Goal: Transaction & Acquisition: Purchase product/service

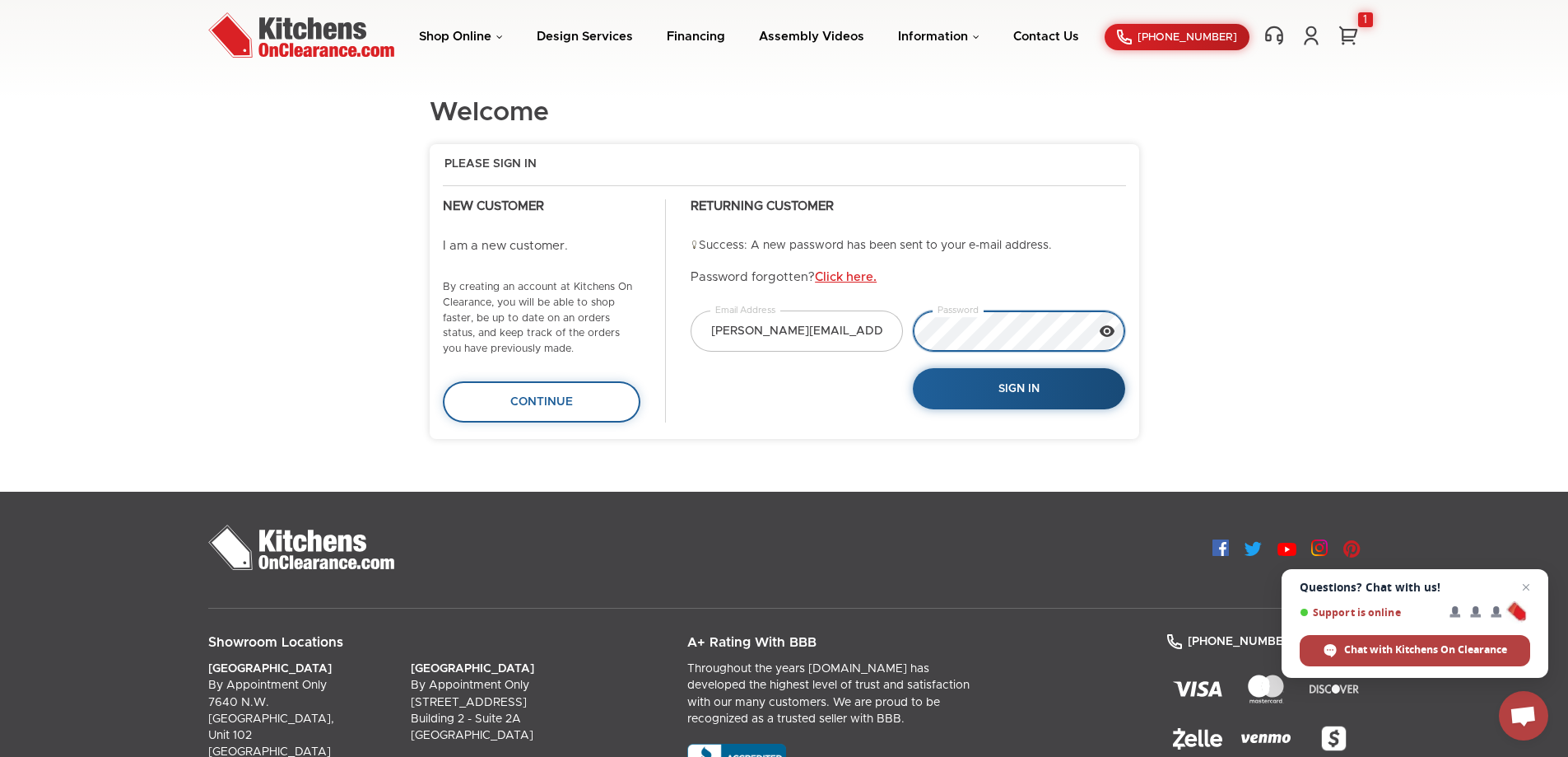
click at [913, 368] on button "Sign In" at bounding box center [1019, 390] width 212 height 42
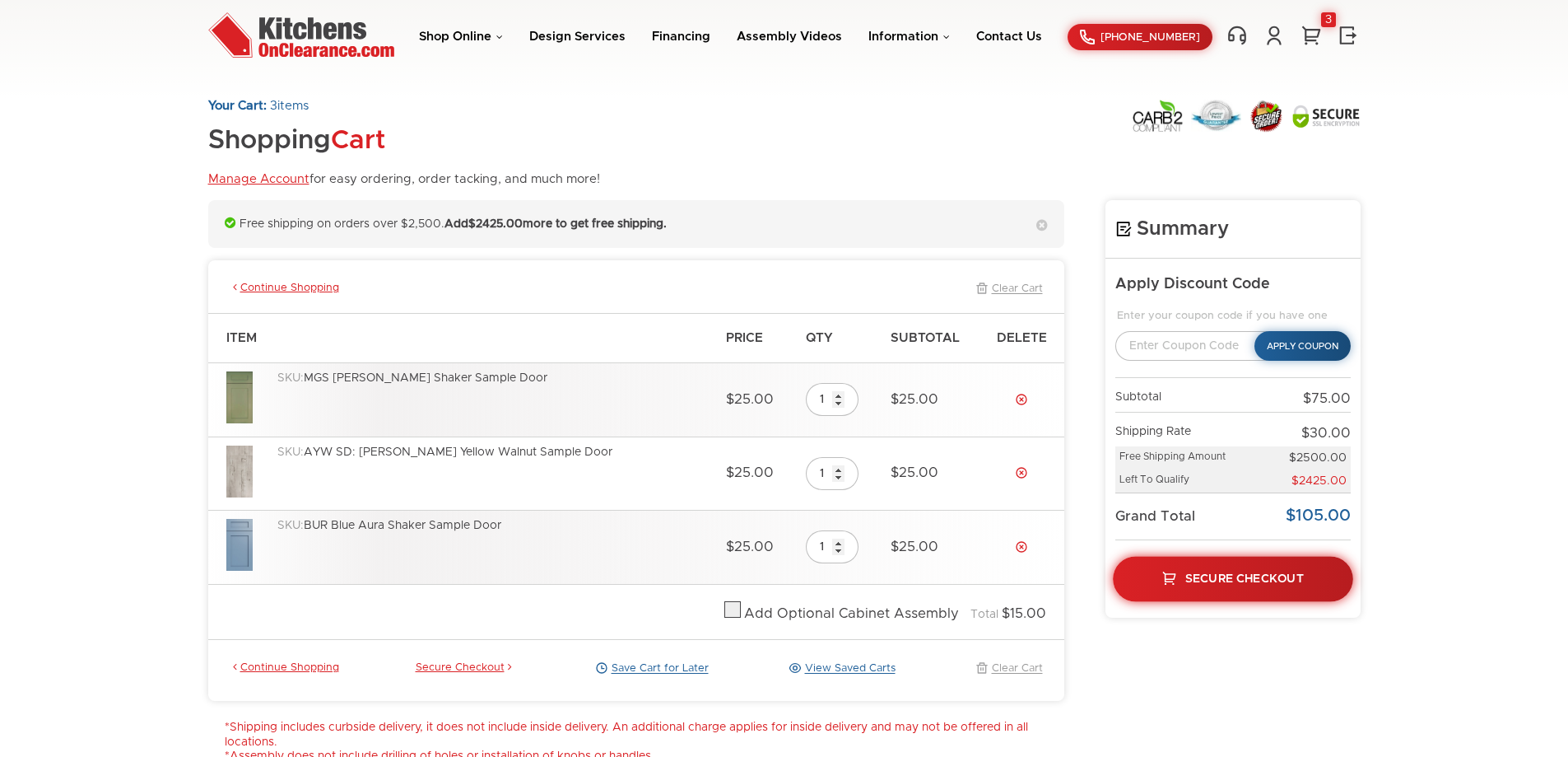
click at [1258, 577] on span "Secure Checkout" at bounding box center [1244, 578] width 119 height 11
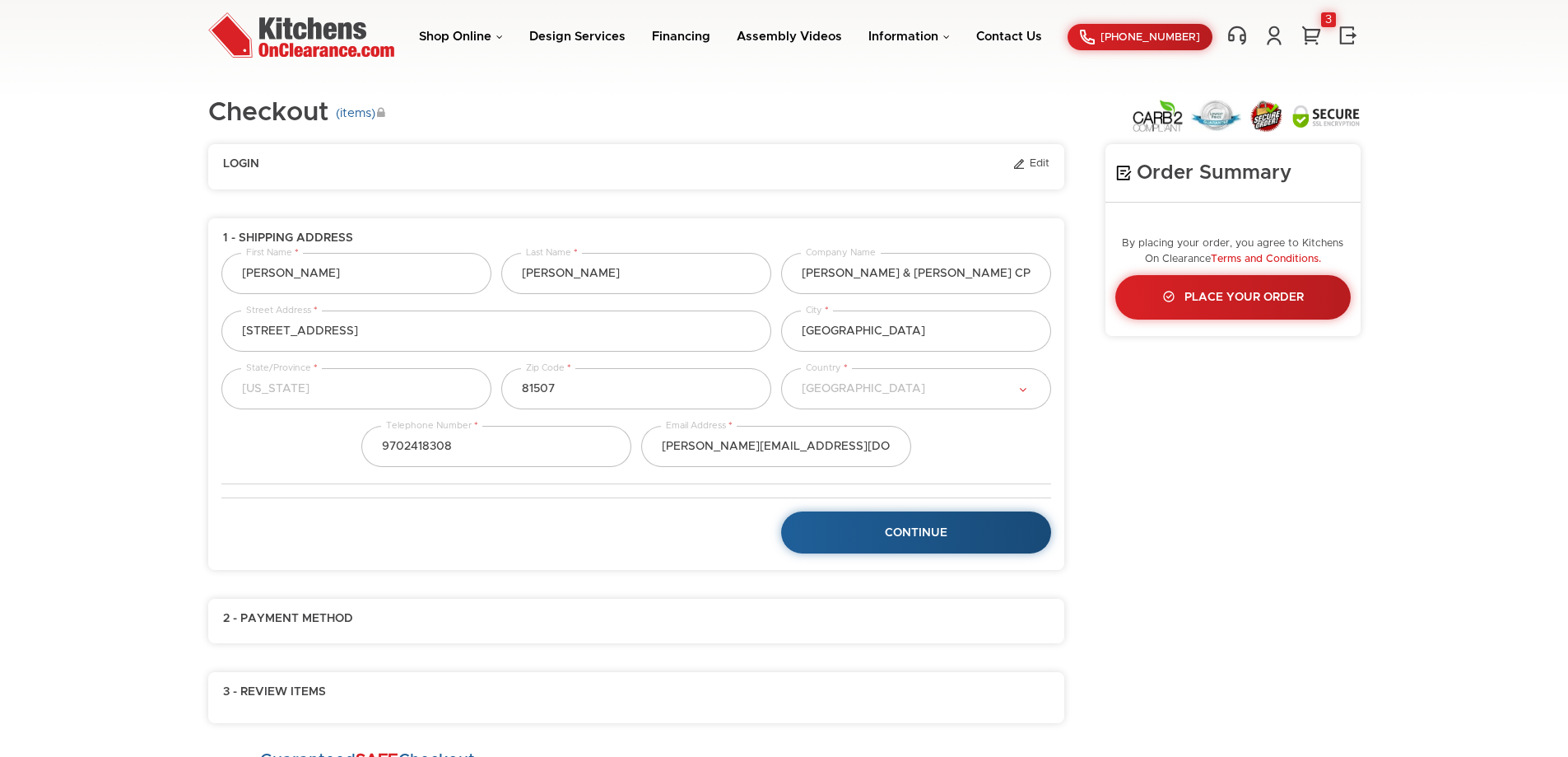
select select "13"
select select "223"
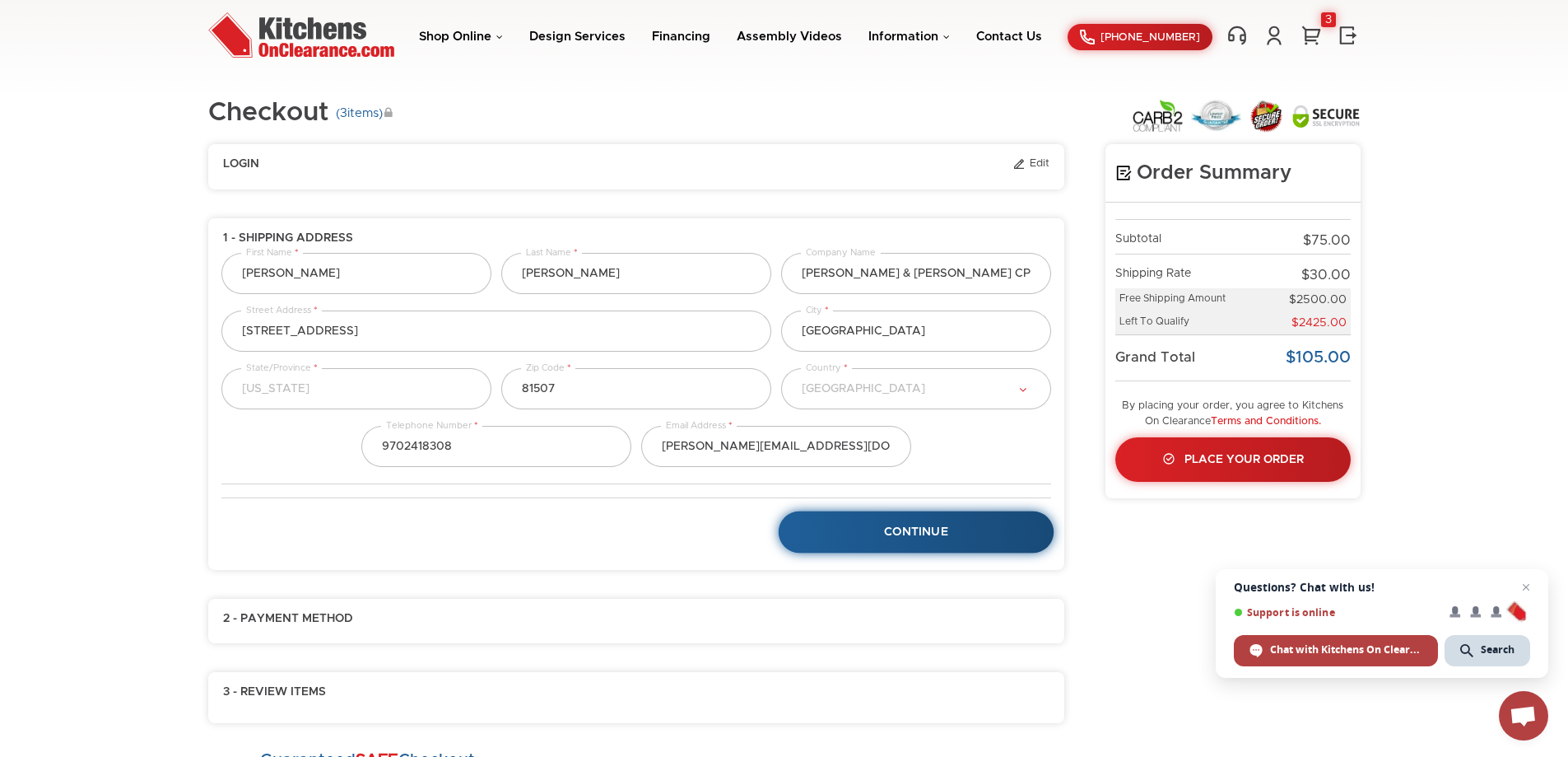
click at [922, 529] on span "Continue" at bounding box center [916, 532] width 64 height 11
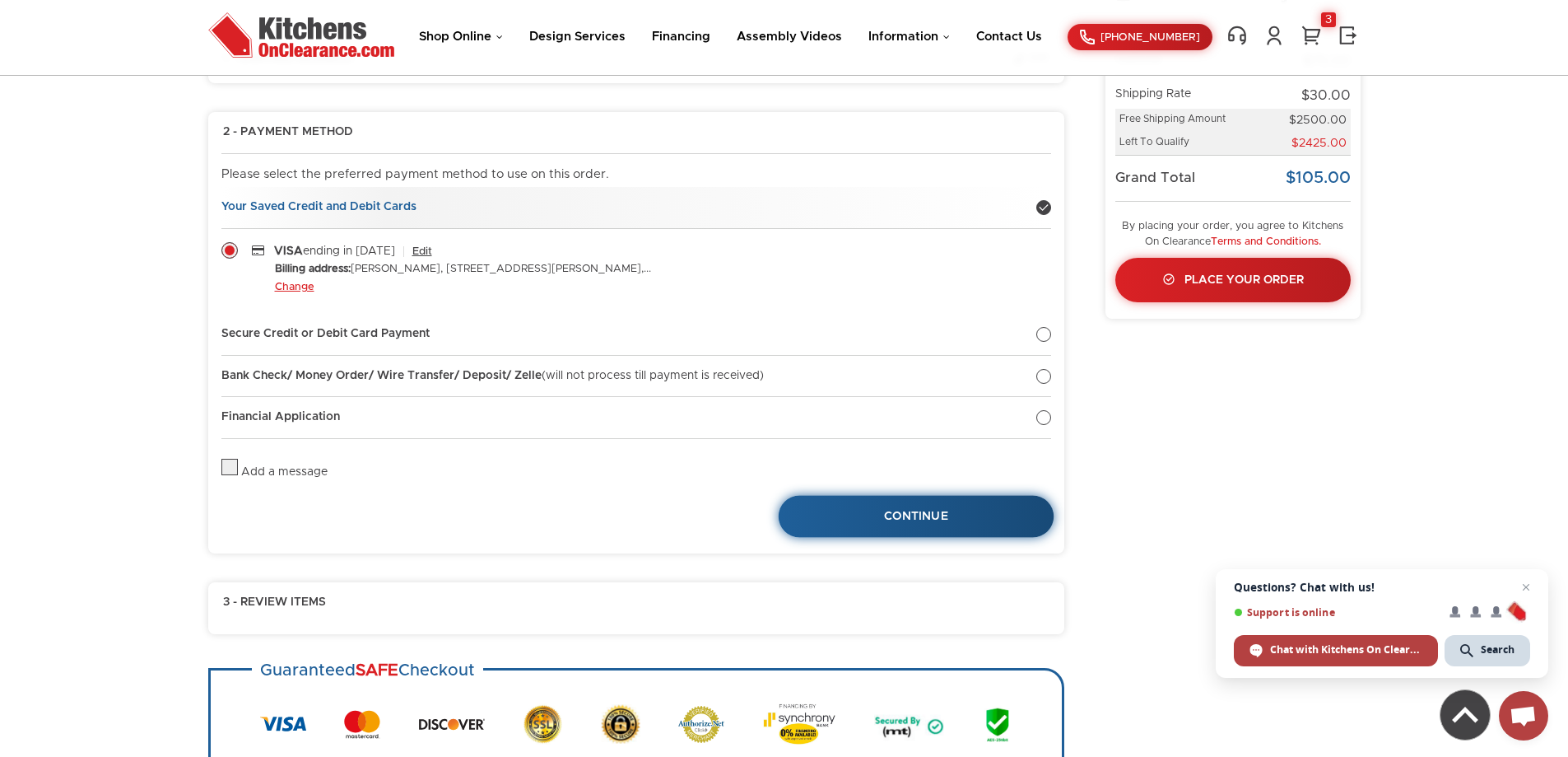
scroll to position [209, 0]
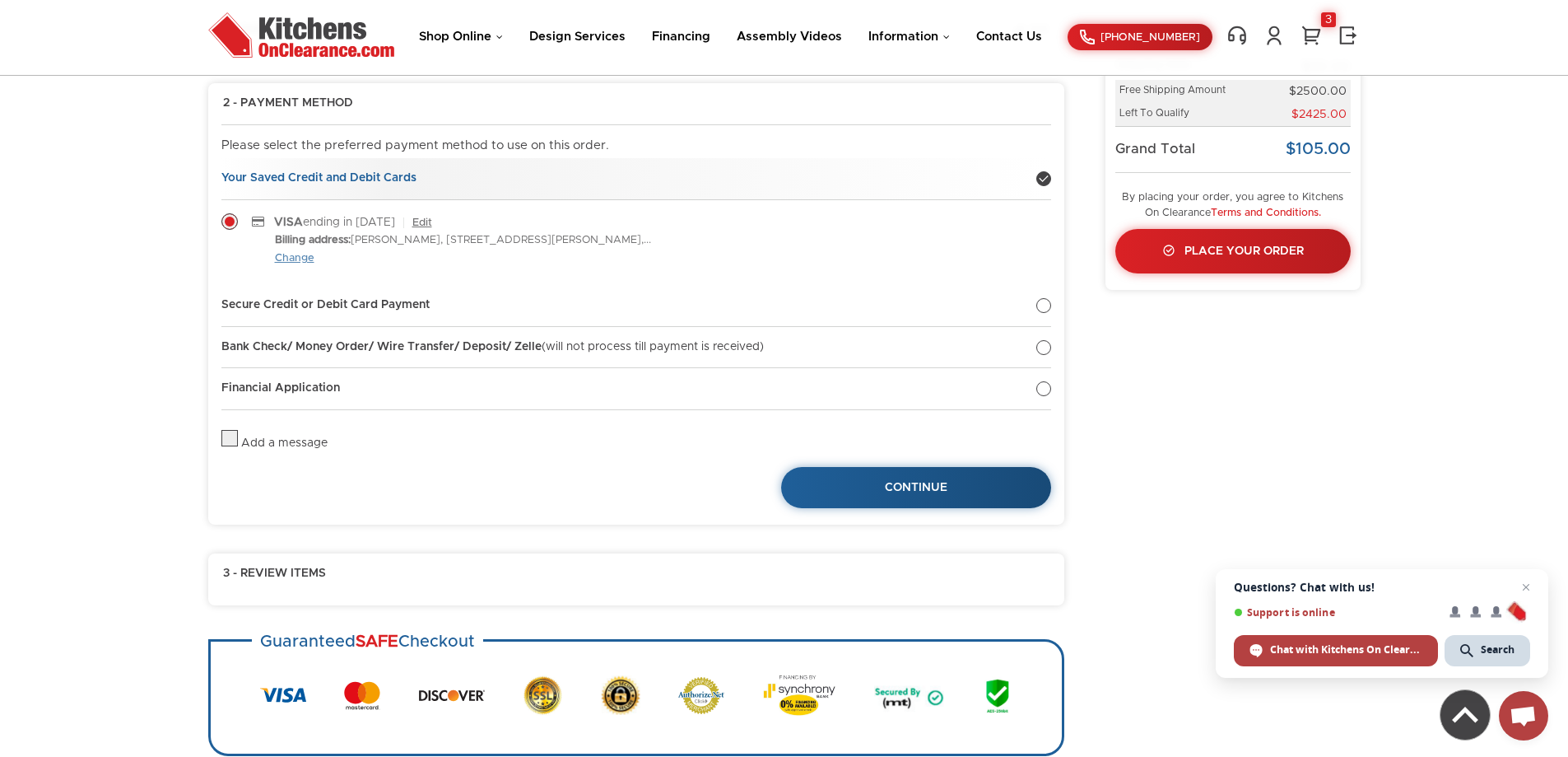
click at [293, 256] on link "Change" at bounding box center [294, 258] width 39 height 13
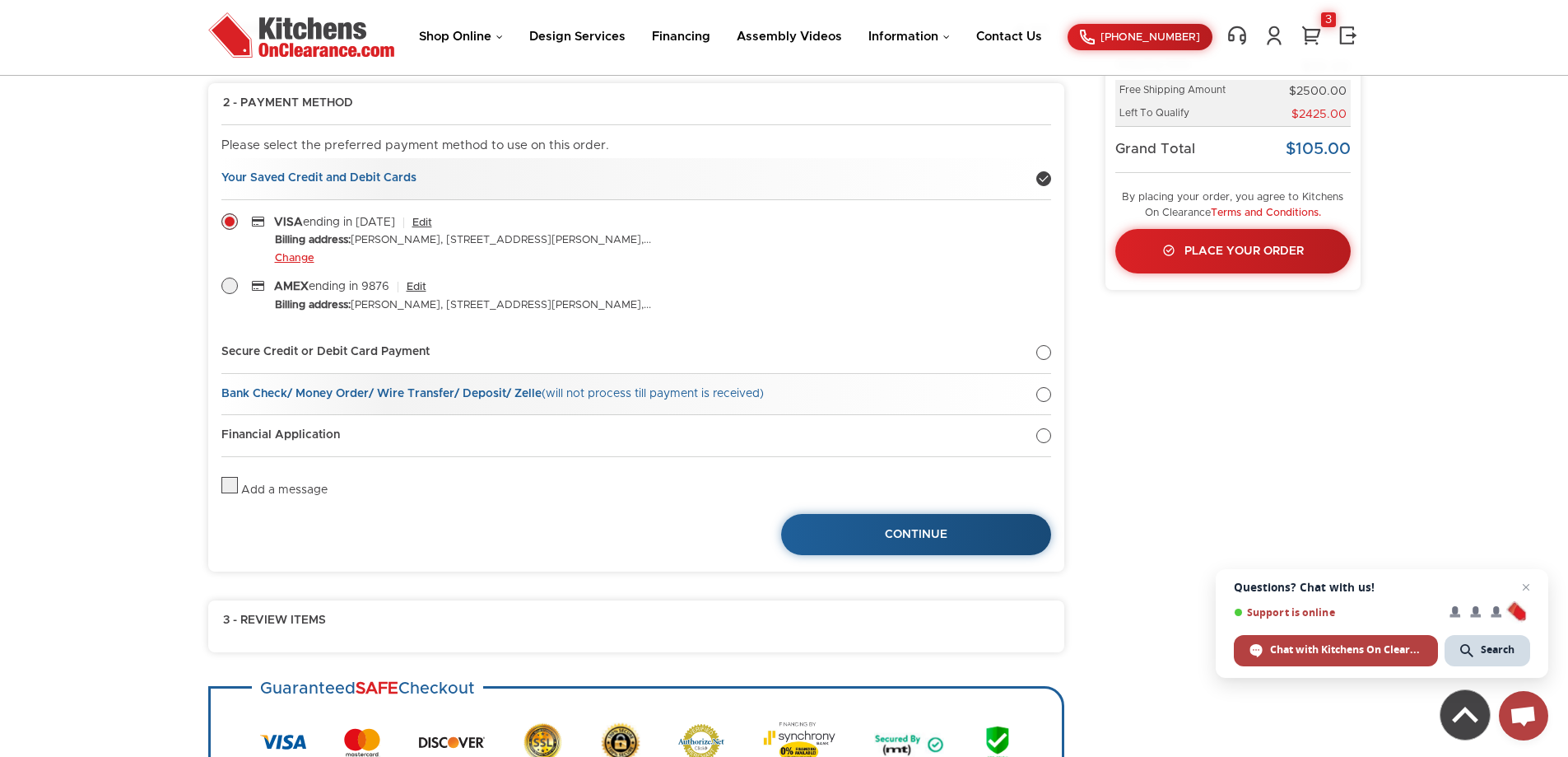
click at [368, 391] on strong "Bank Check/ Money Order/ Wire Transfer/ Deposit/ Zelle" at bounding box center [381, 393] width 320 height 11
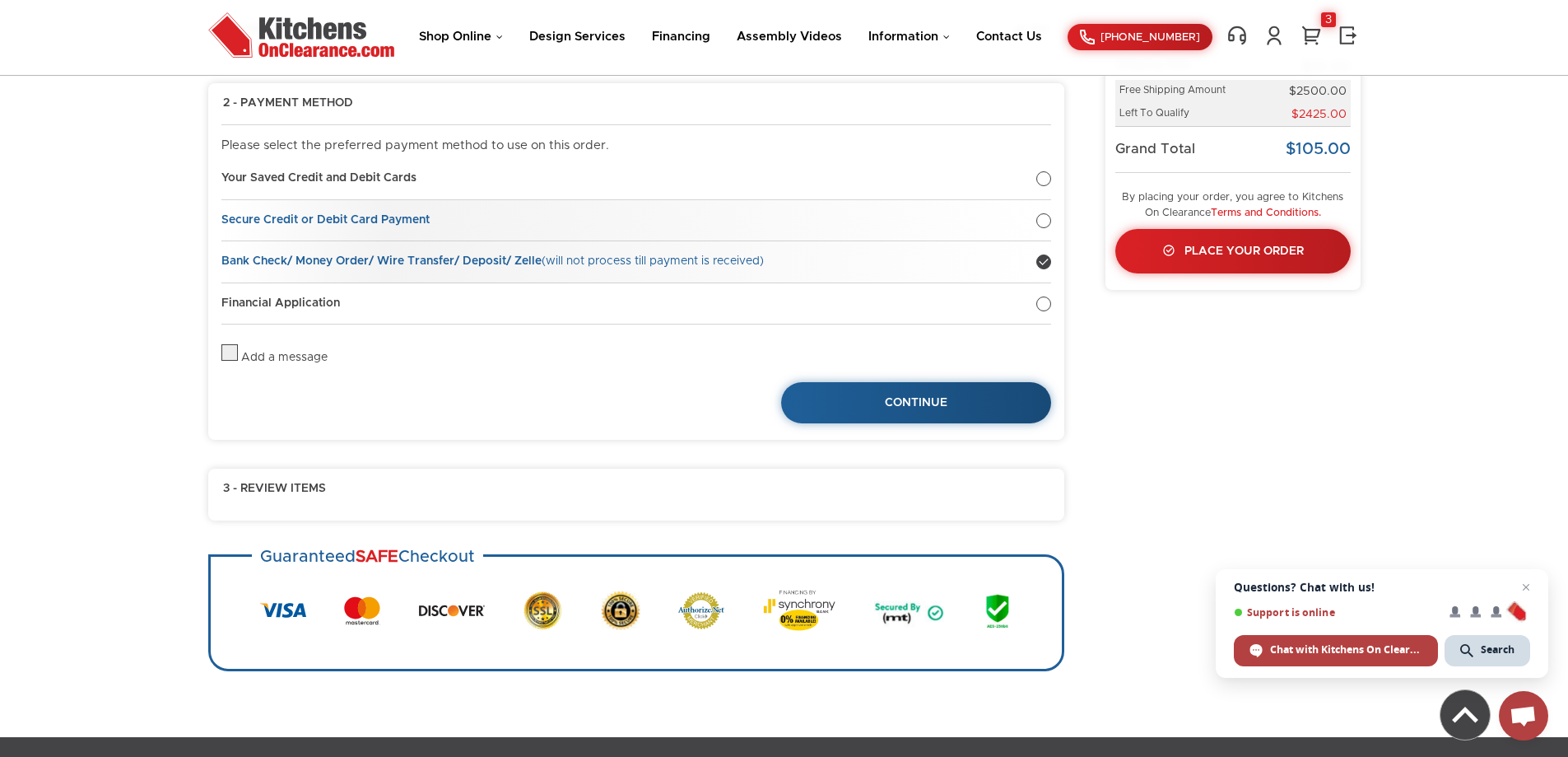
click at [353, 221] on strong "Secure Credit or Debit Card Payment" at bounding box center [325, 220] width 209 height 11
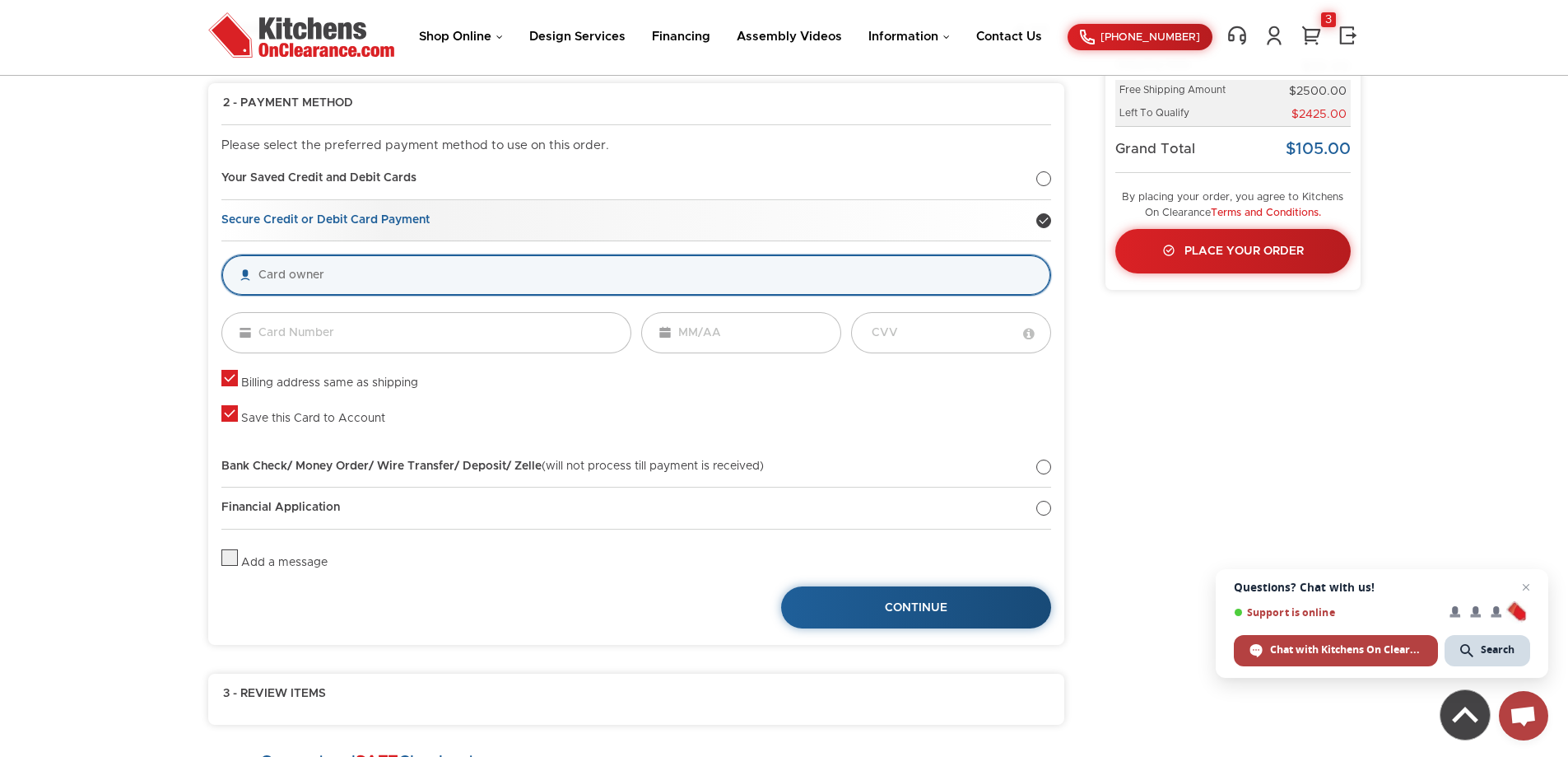
click at [256, 277] on input "text" at bounding box center [635, 275] width 829 height 41
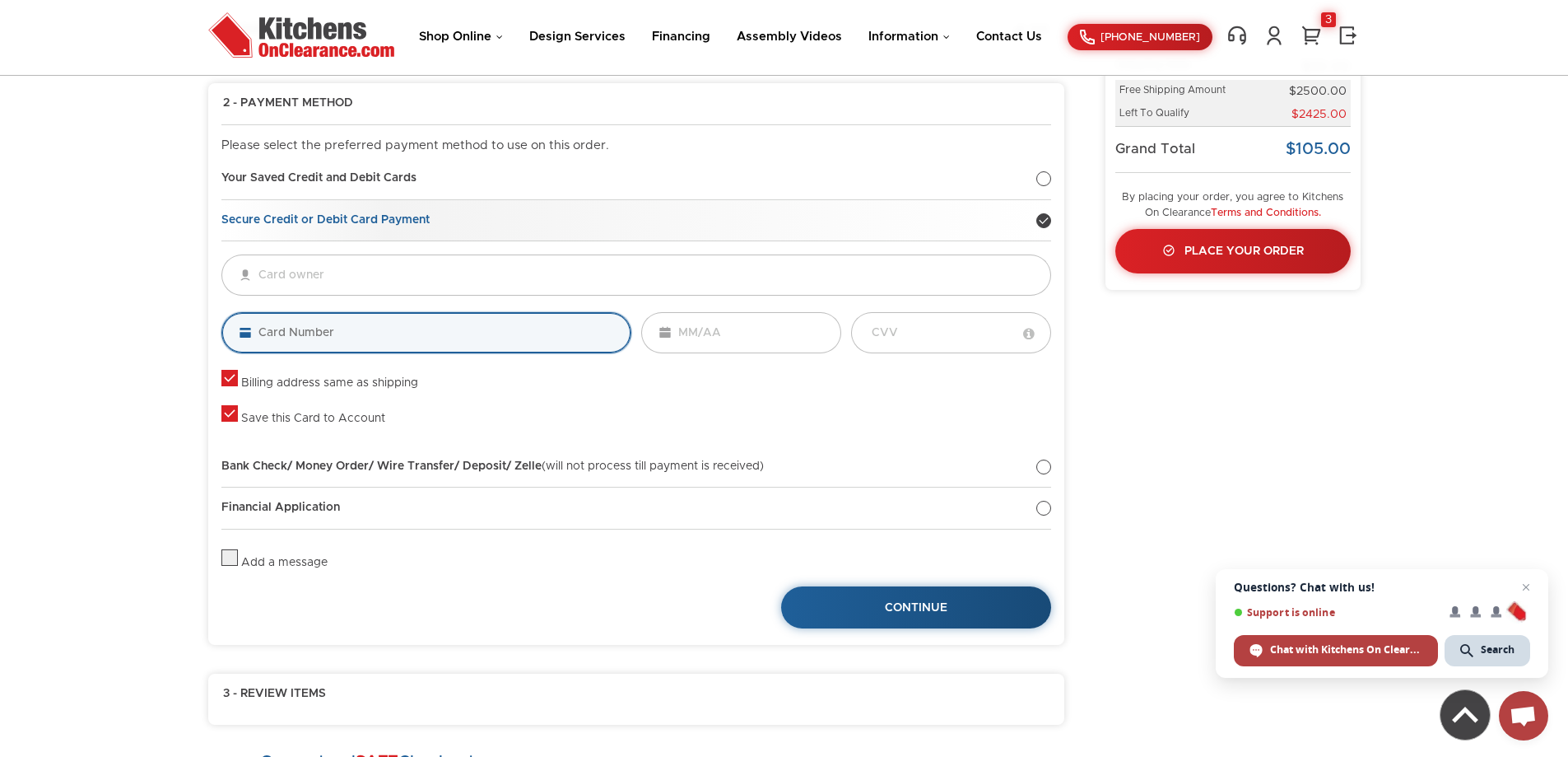
click at [298, 338] on input "tel" at bounding box center [426, 332] width 410 height 41
type input "6011 0112 6126 2"
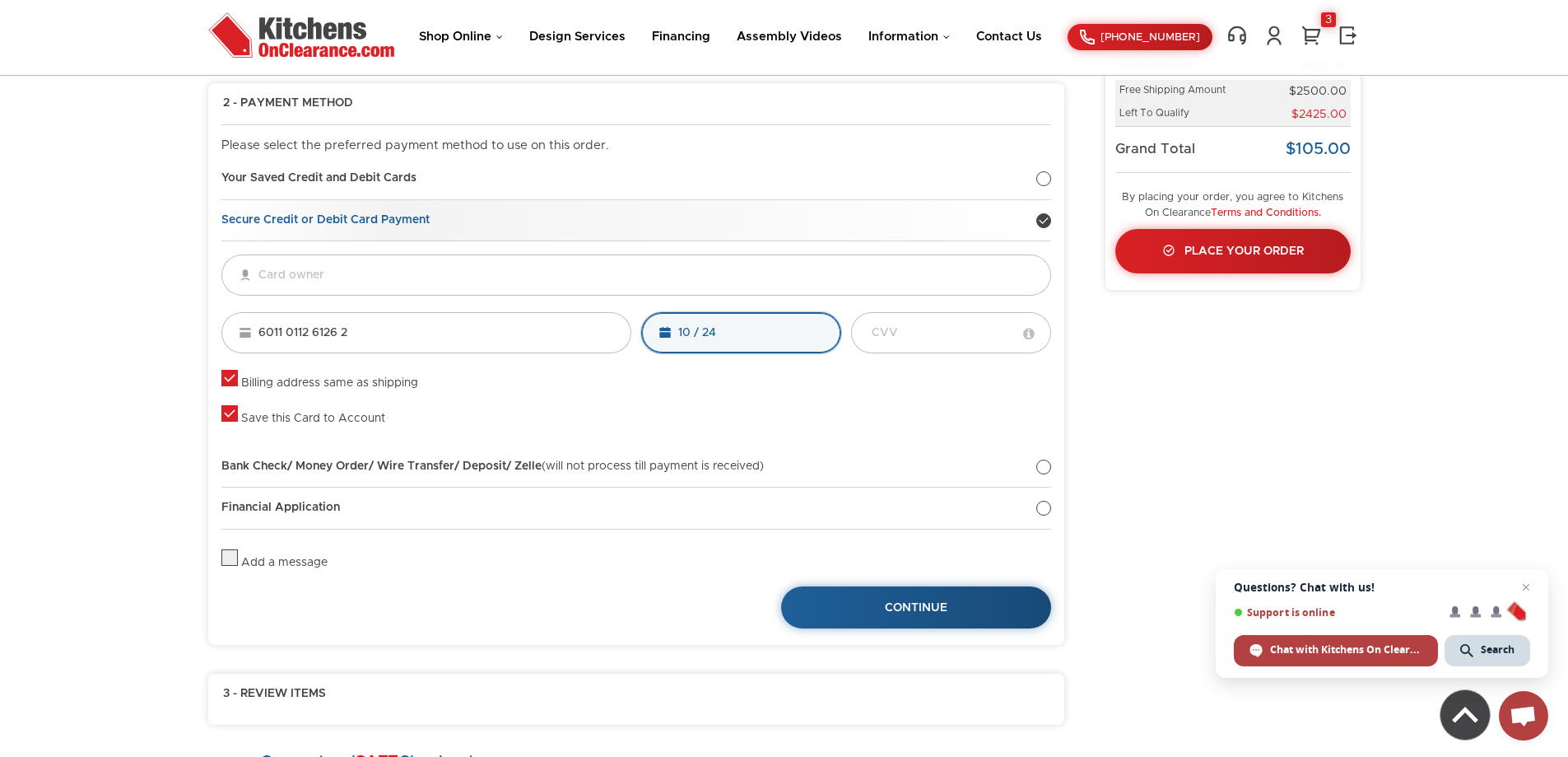
type input "10 / 24"
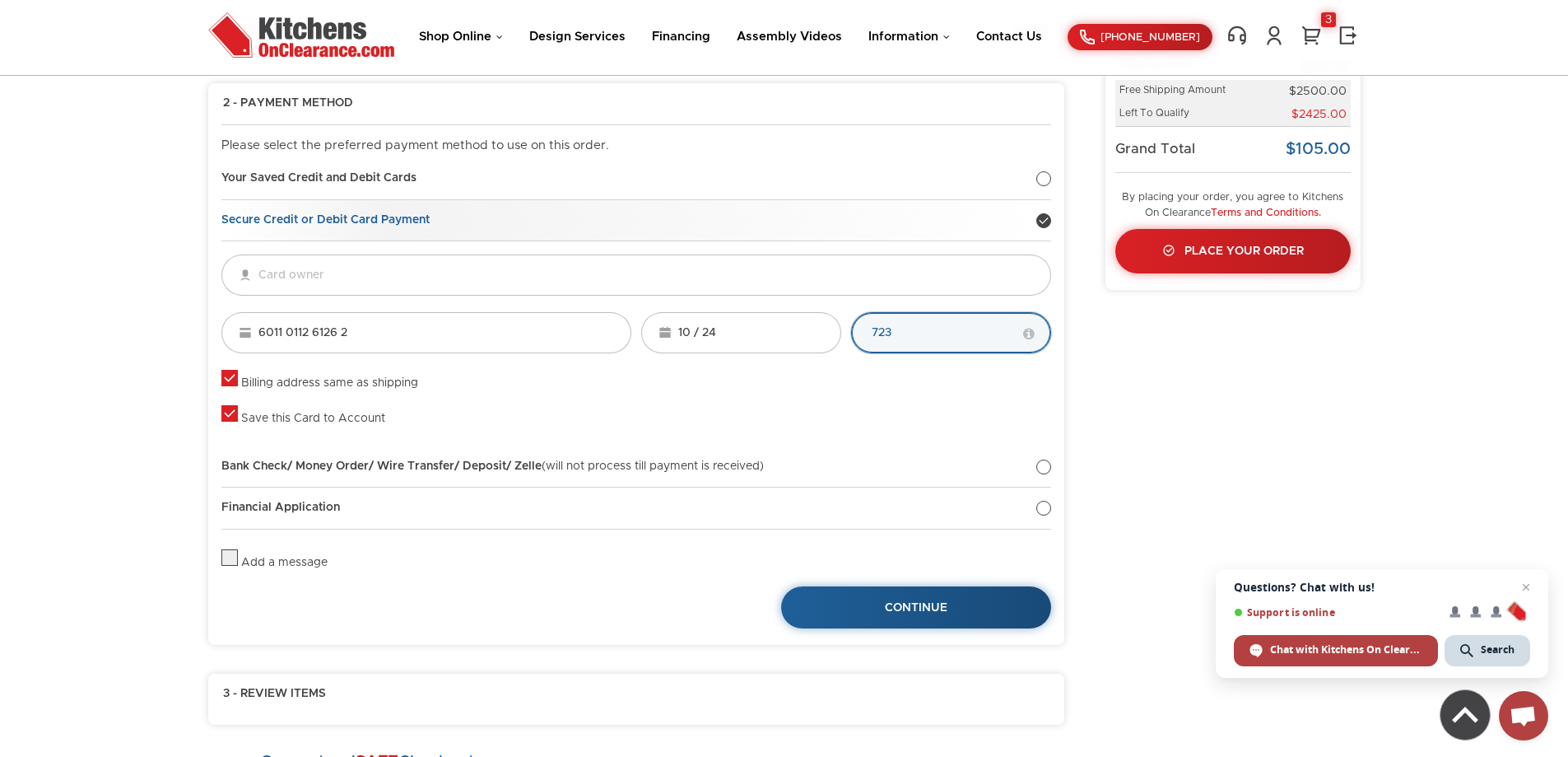
type input "723"
click at [230, 381] on label at bounding box center [229, 383] width 16 height 11
checkbox input "false"
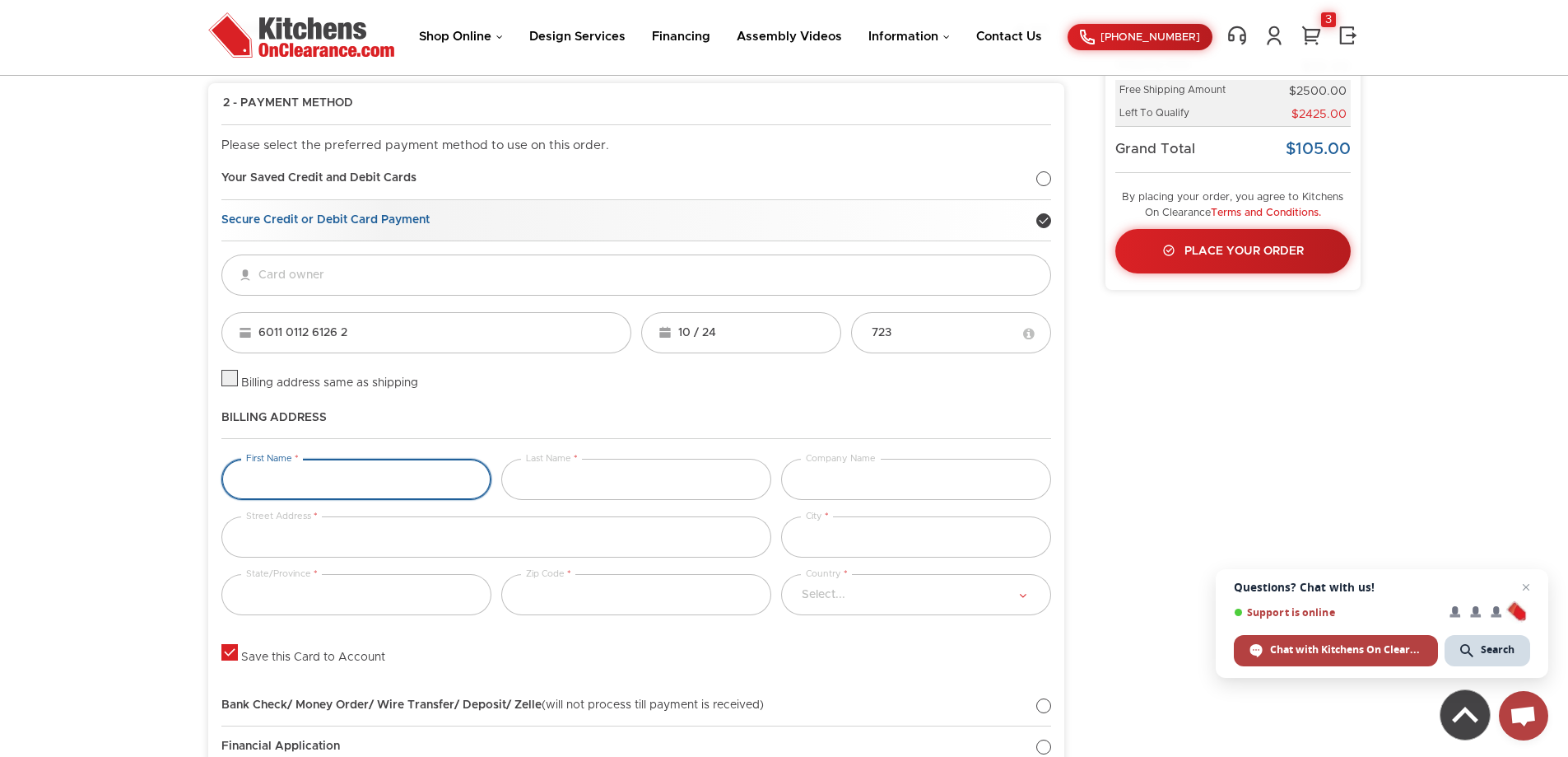
click at [287, 468] on input "text" at bounding box center [356, 479] width 270 height 41
type input "lisa tonsfeldt"
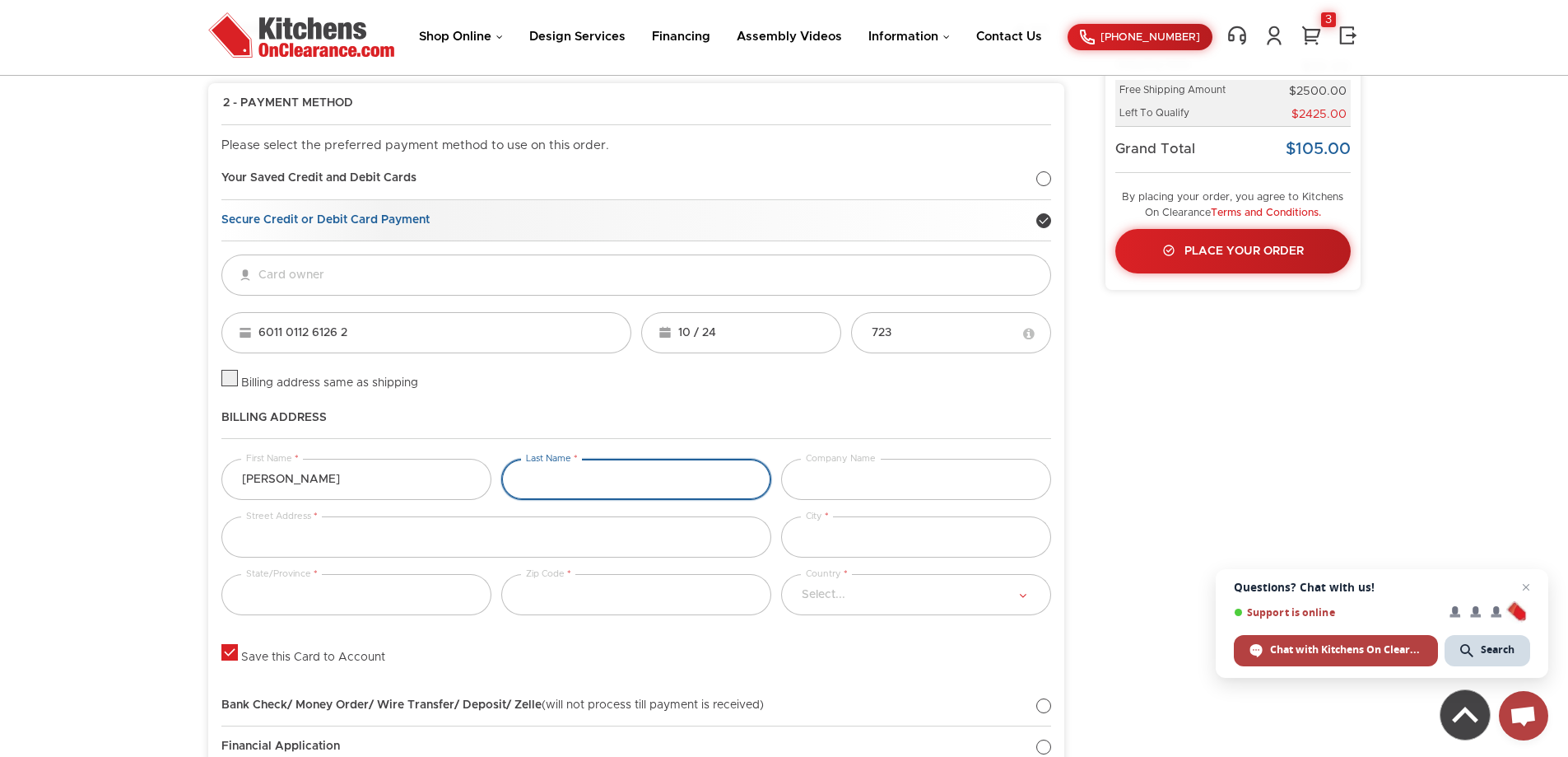
type input "lisa tonsfeldt"
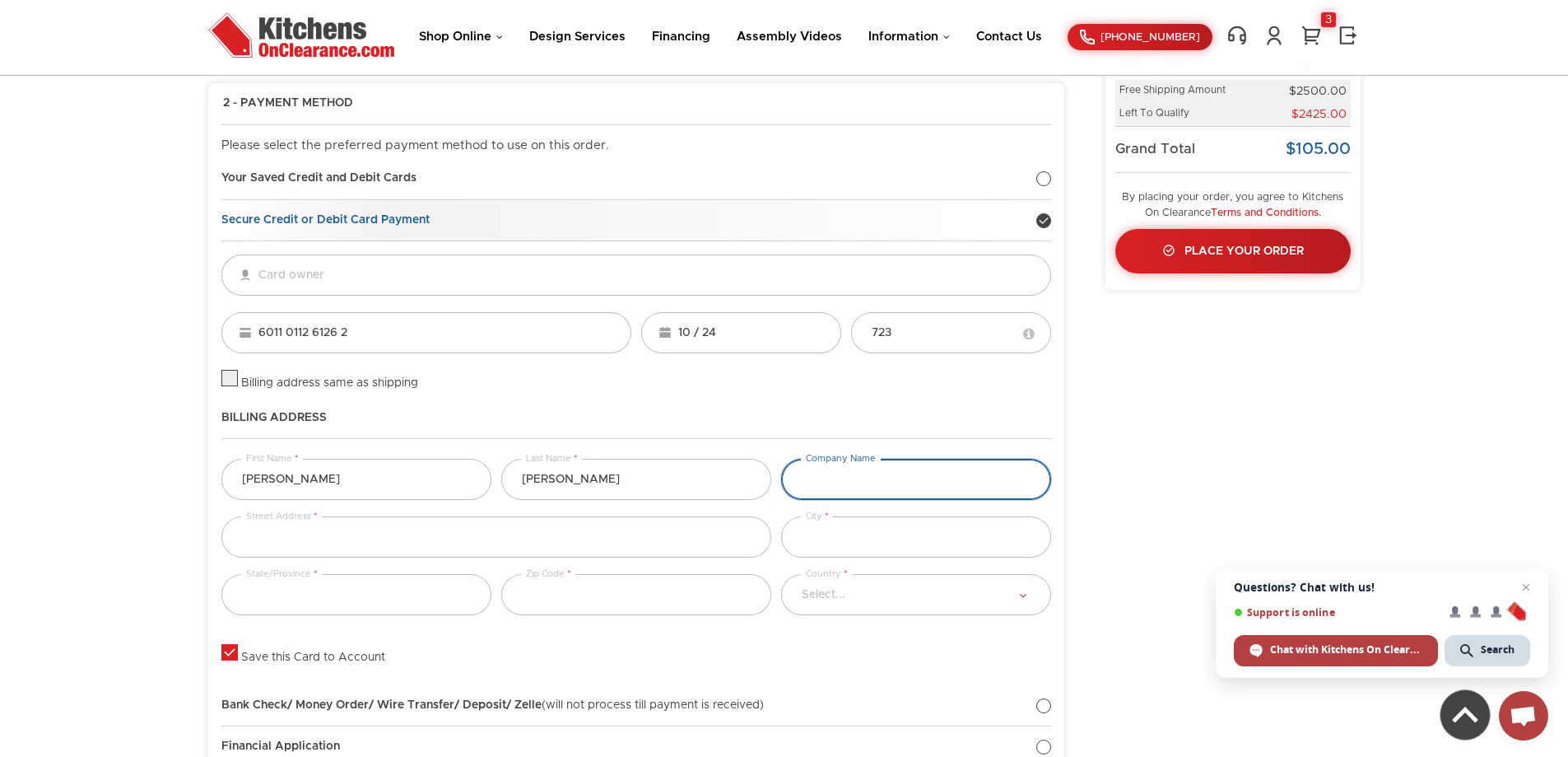
type input "lisa tonsfeldt"
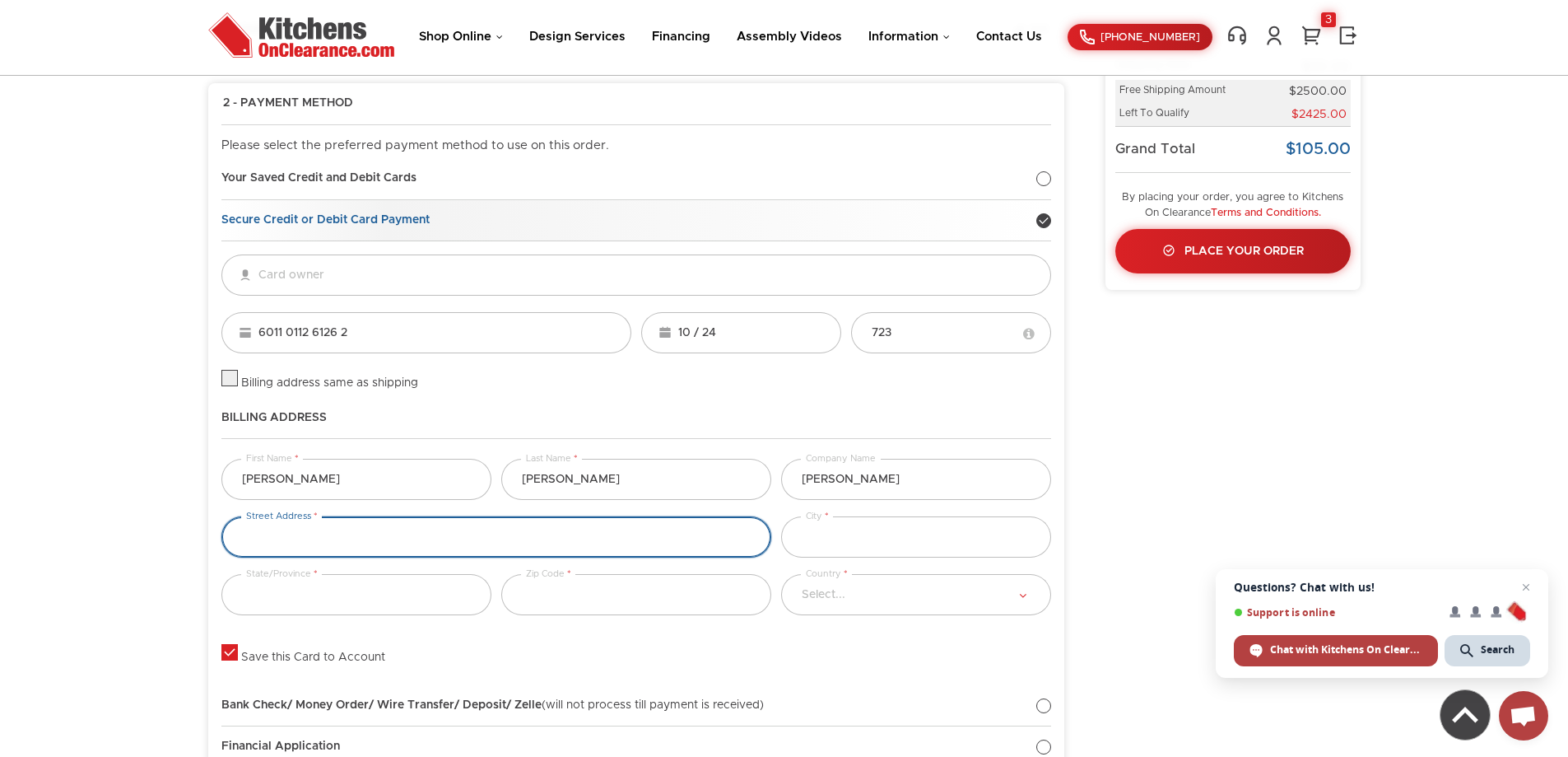
type input "lisa tonsfeldt"
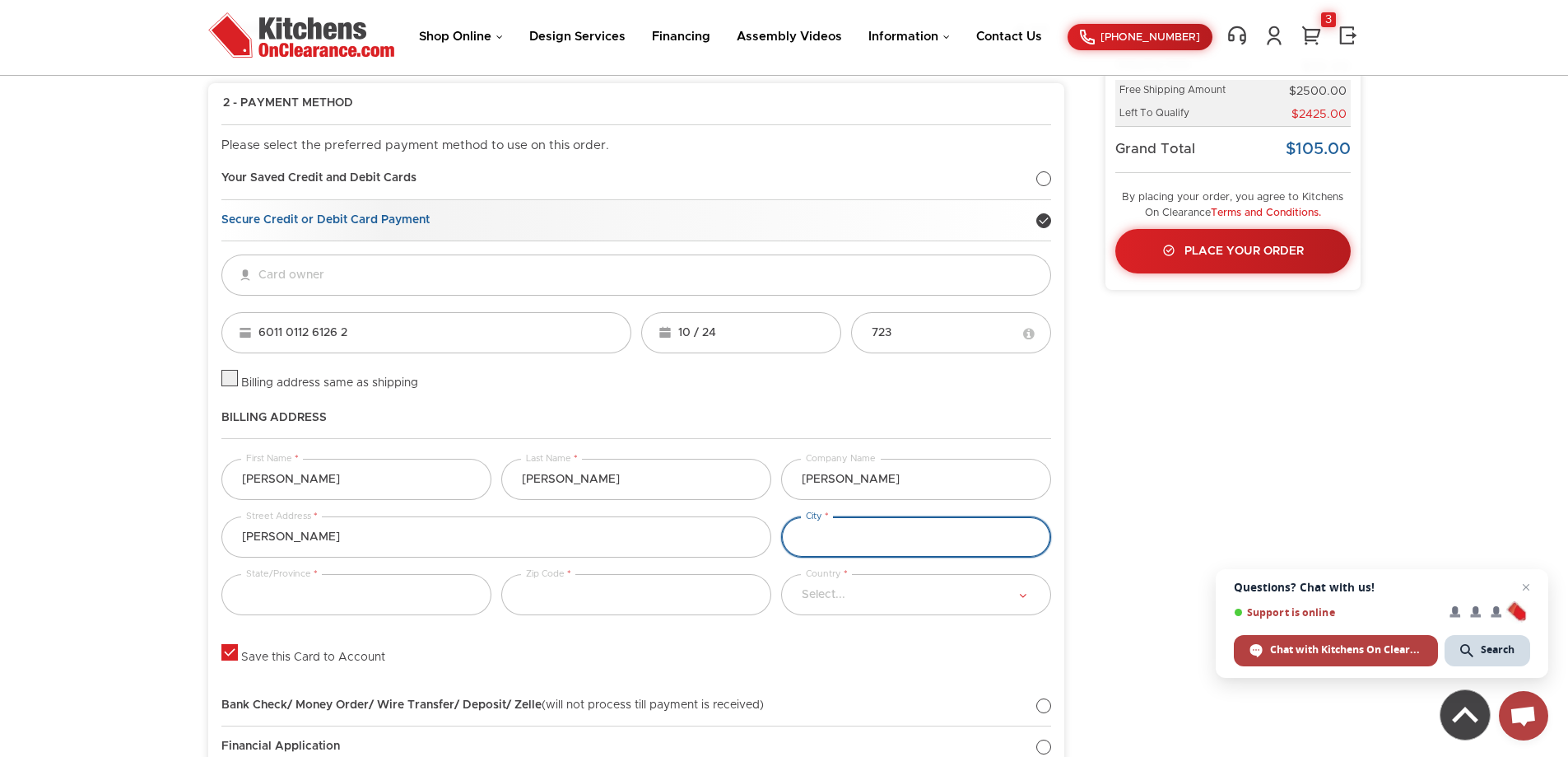
type input "lisa tonsfeldt"
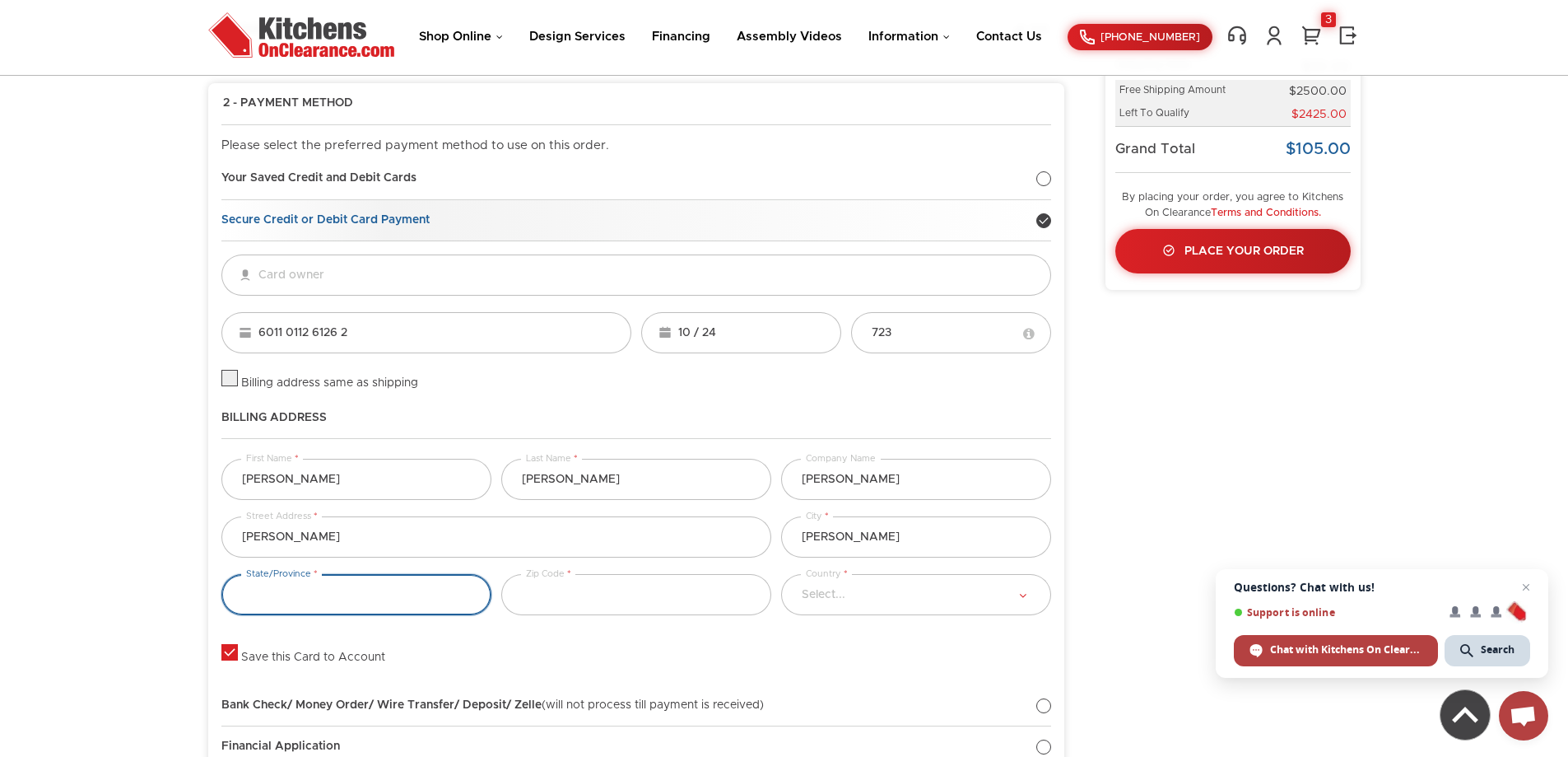
type input "lisa tonsfeldt"
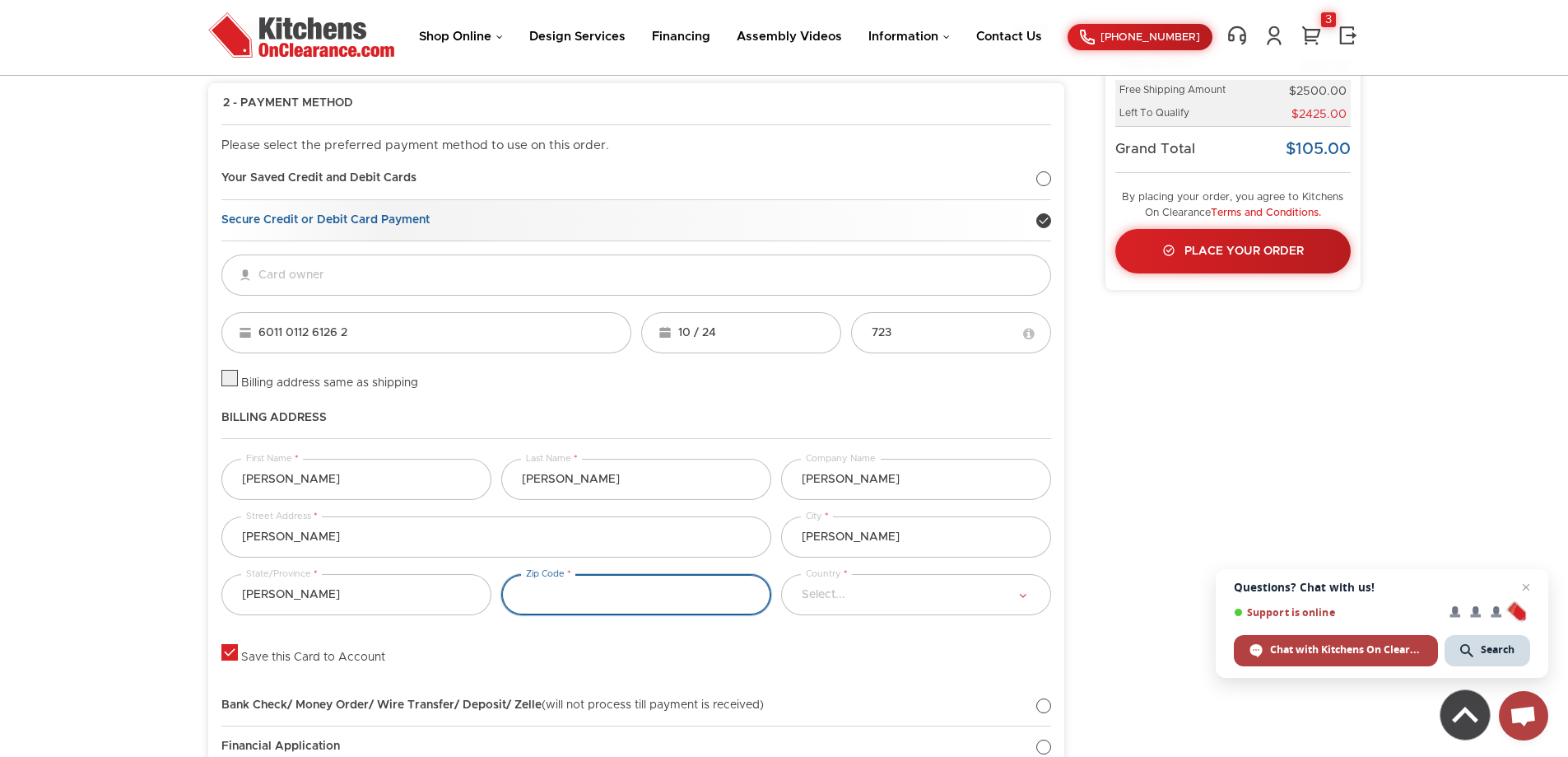
type input "lisa tonsfeldt"
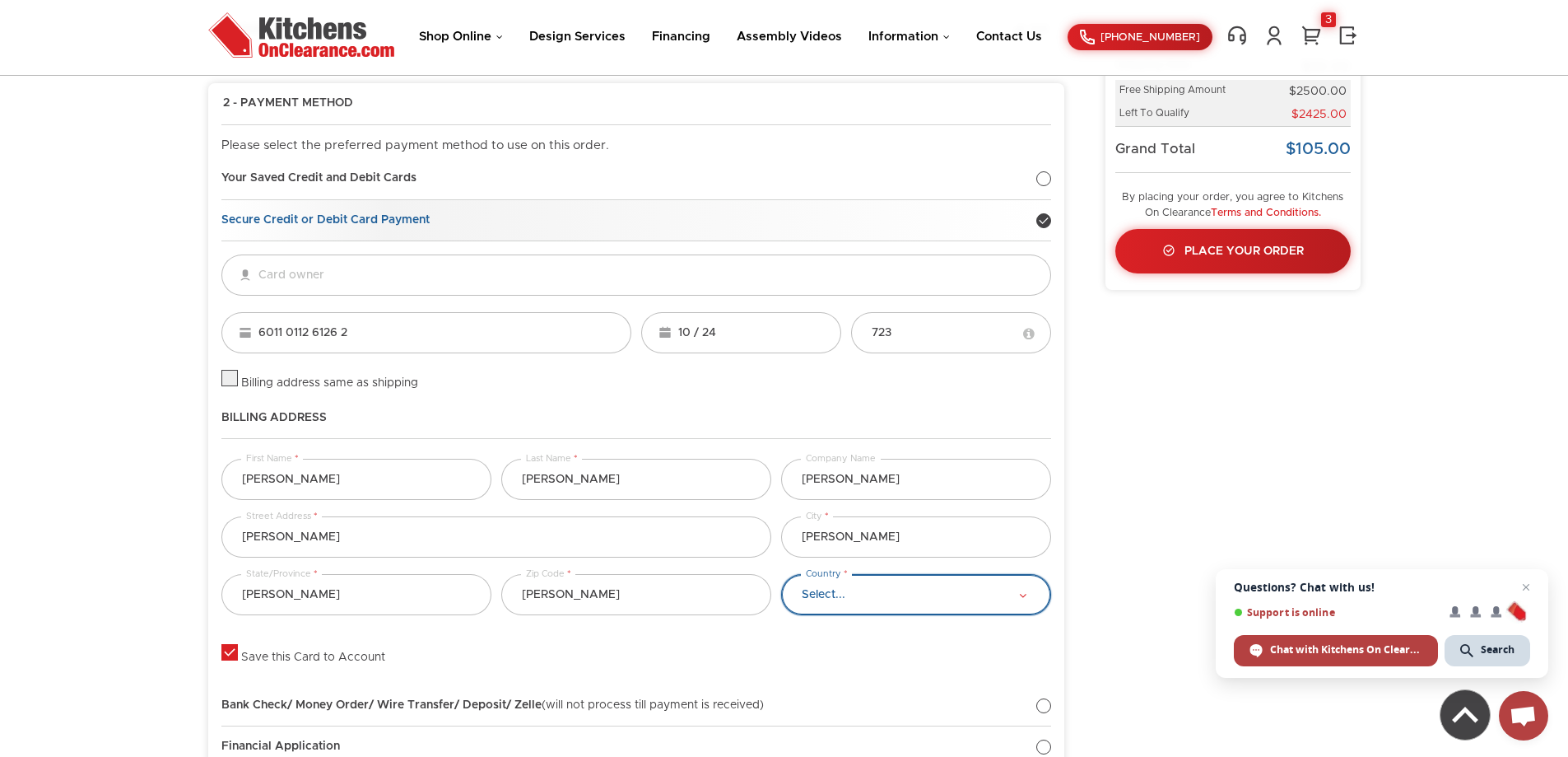
select select "United States"
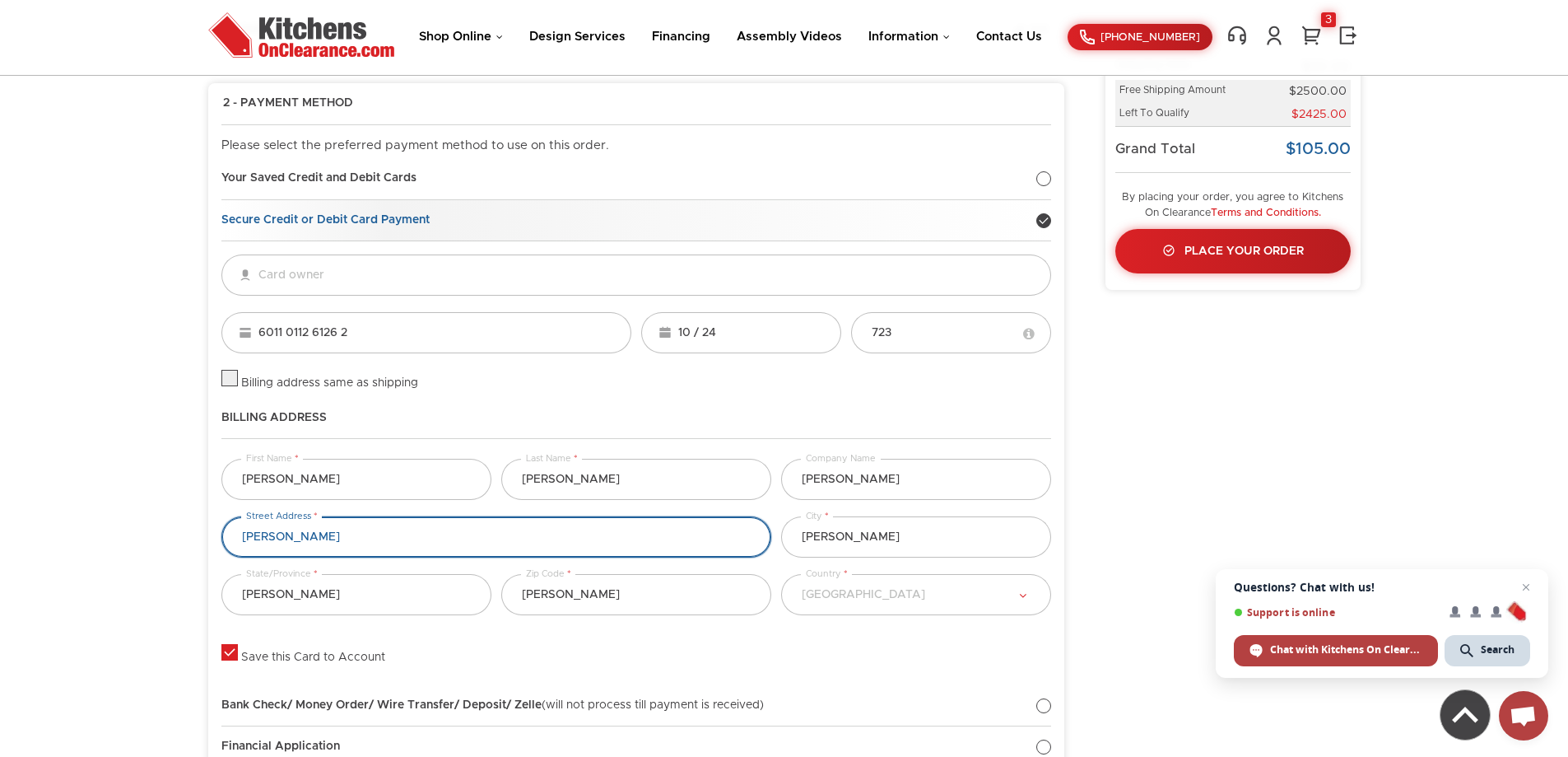
drag, startPoint x: 335, startPoint y: 543, endPoint x: 211, endPoint y: 549, distance: 124.1
click at [211, 549] on div "2 - Payment Method Edit Please select the preferred payment method to use on th…" at bounding box center [636, 483] width 856 height 800
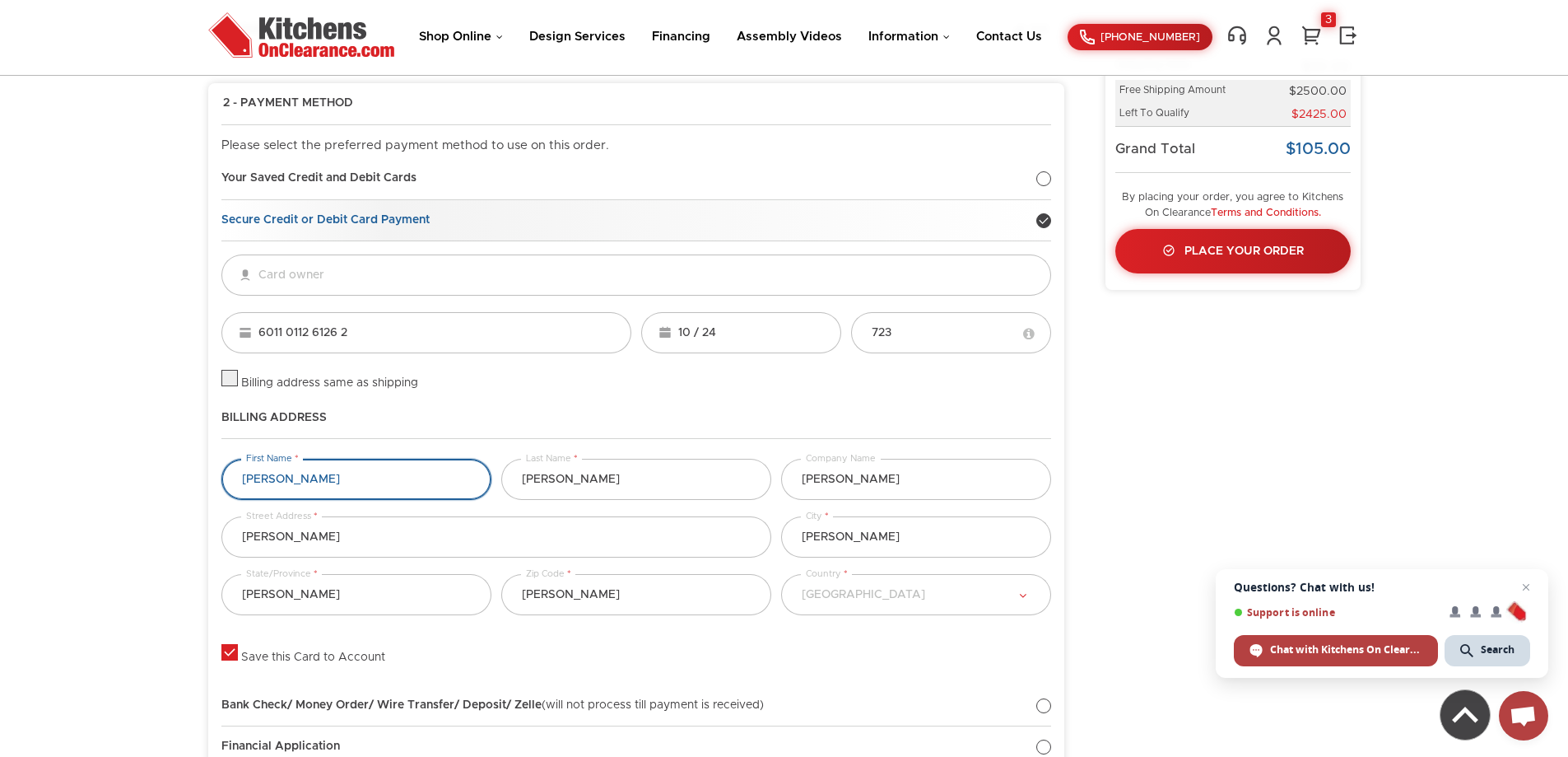
click at [383, 472] on input "lisa tonsfeldt" at bounding box center [356, 479] width 270 height 41
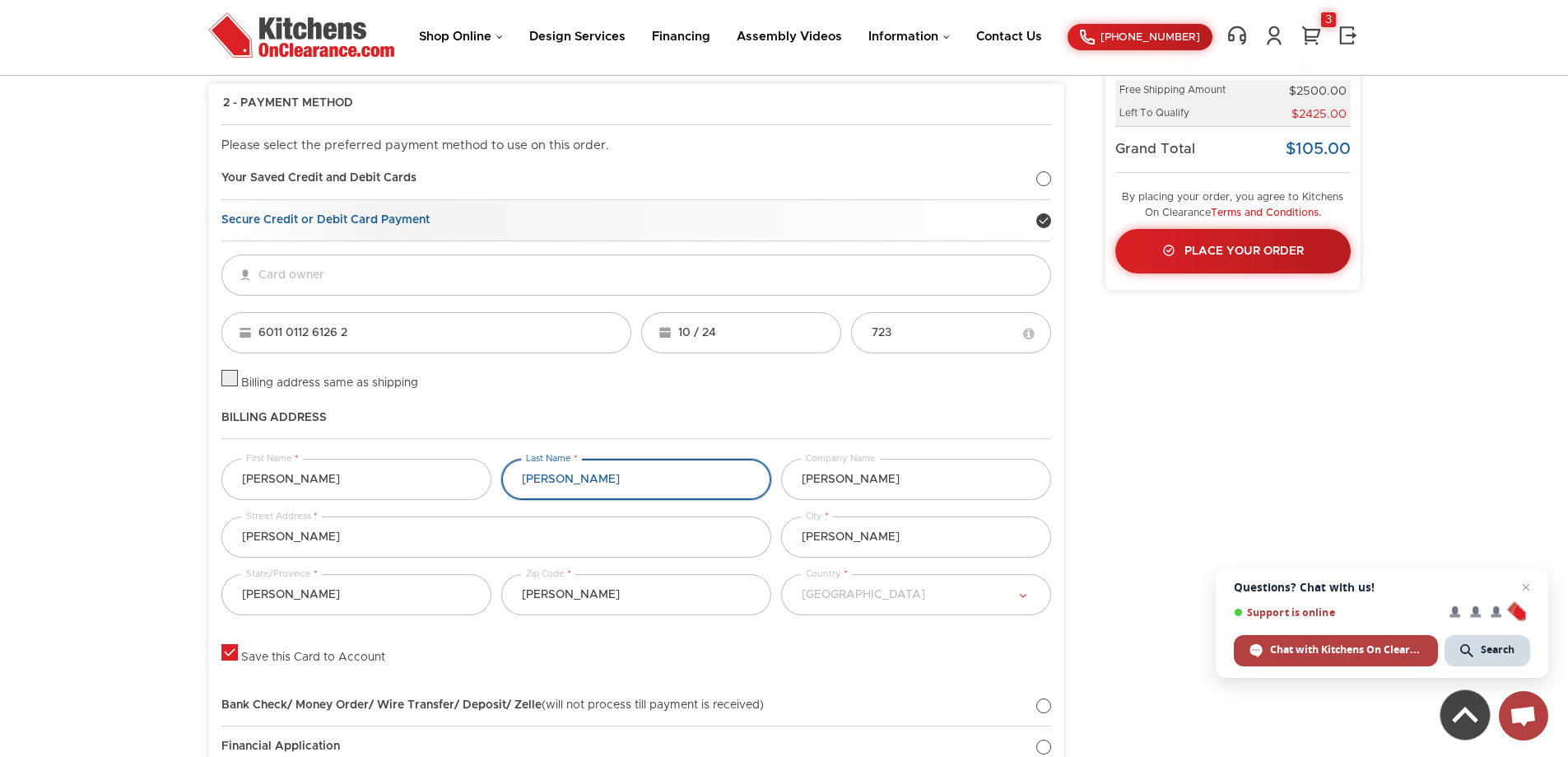
drag, startPoint x: 639, startPoint y: 471, endPoint x: 629, endPoint y: 476, distance: 11.2
click at [639, 471] on input "lisa tonsfeldt" at bounding box center [636, 479] width 270 height 41
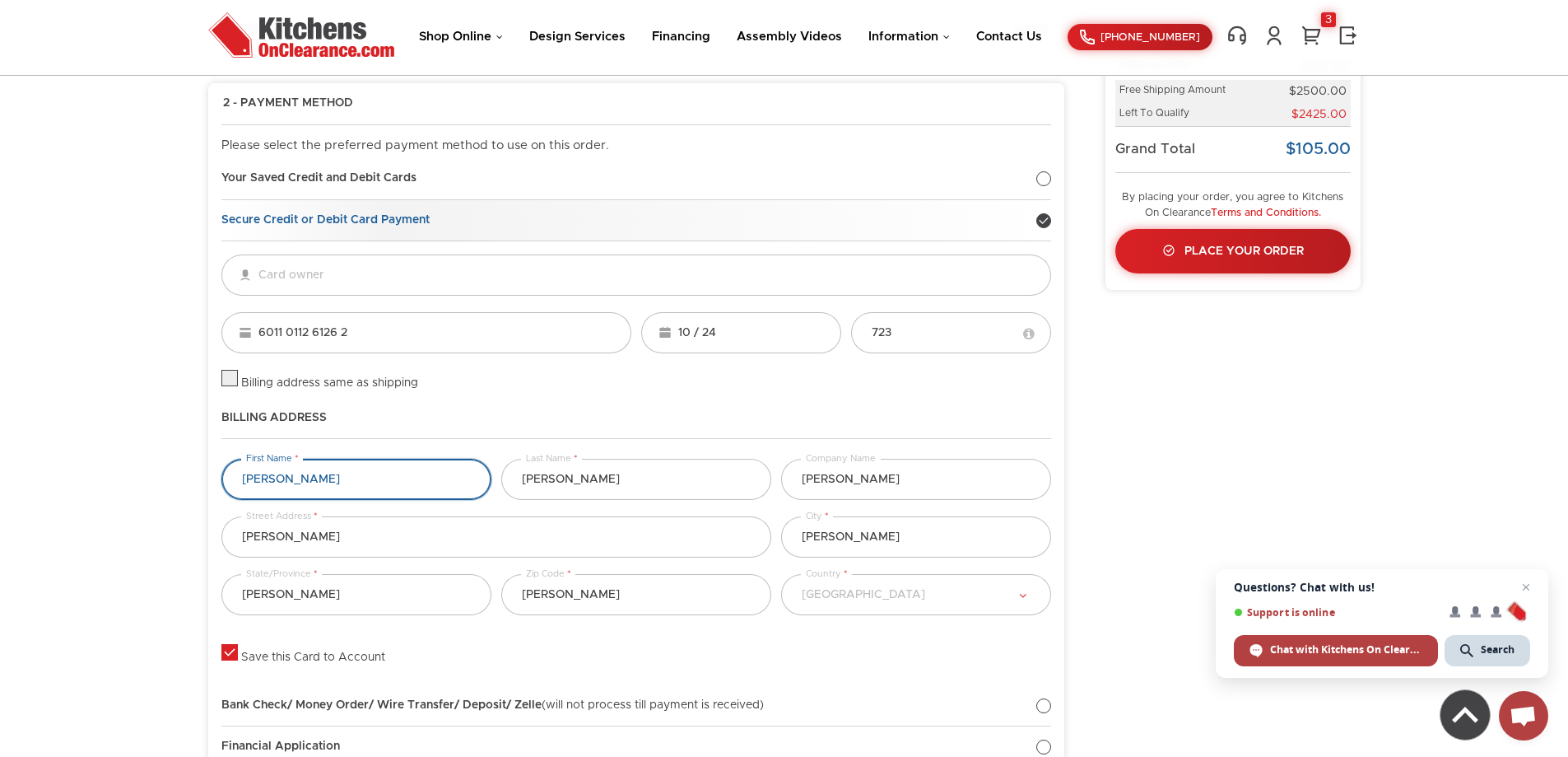
click at [386, 481] on input "lisa tonsfeldt" at bounding box center [356, 479] width 270 height 41
drag, startPoint x: 321, startPoint y: 479, endPoint x: 143, endPoint y: 481, distance: 178.0
click at [143, 481] on body "Shop Online Kitchen Cabinets Kitchen Sinks & Faucets Knobs & Handles Bathroom P…" at bounding box center [784, 733] width 1568 height 1884
type input "lisa"
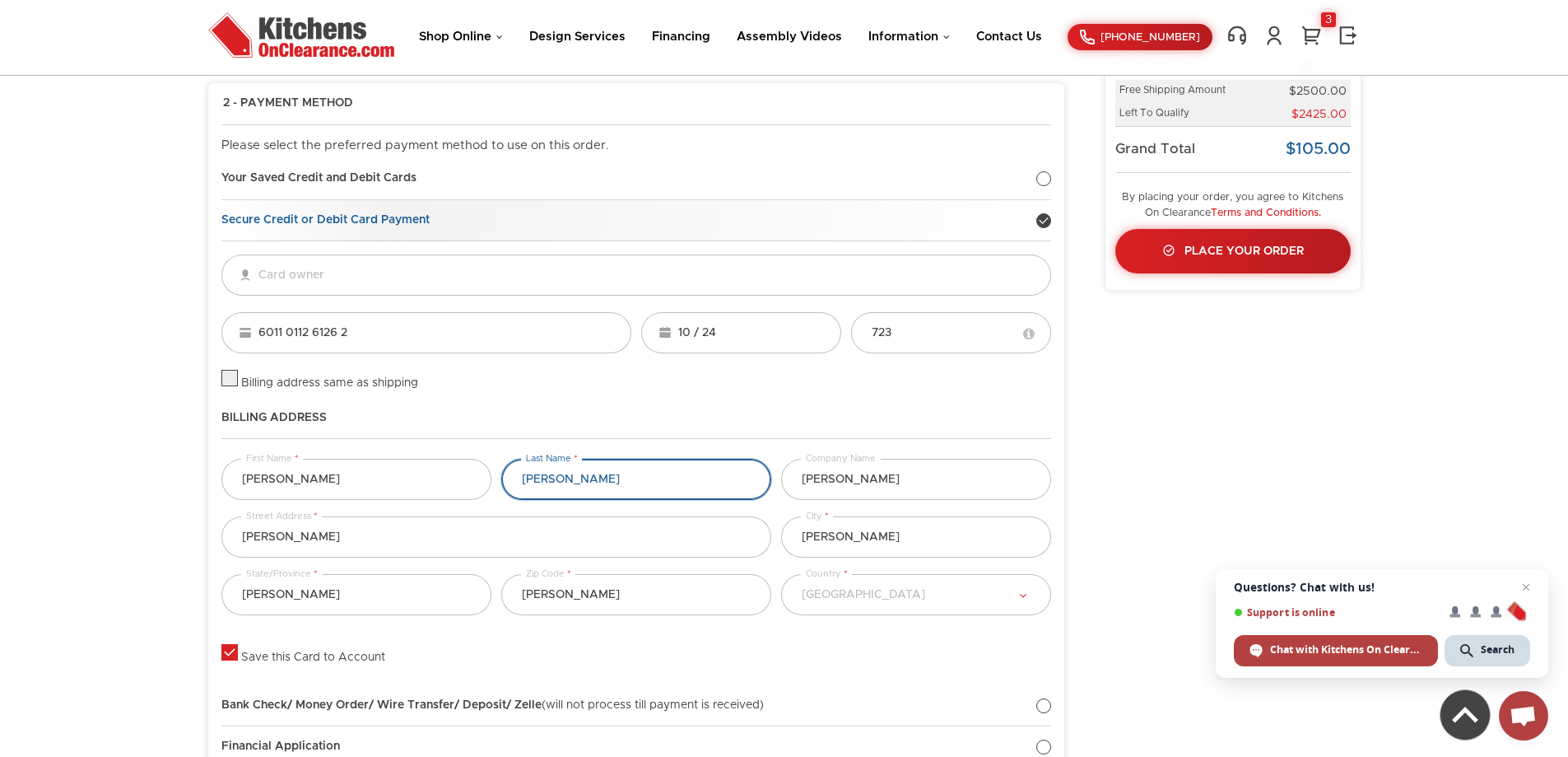
type input "tonsfeldt"
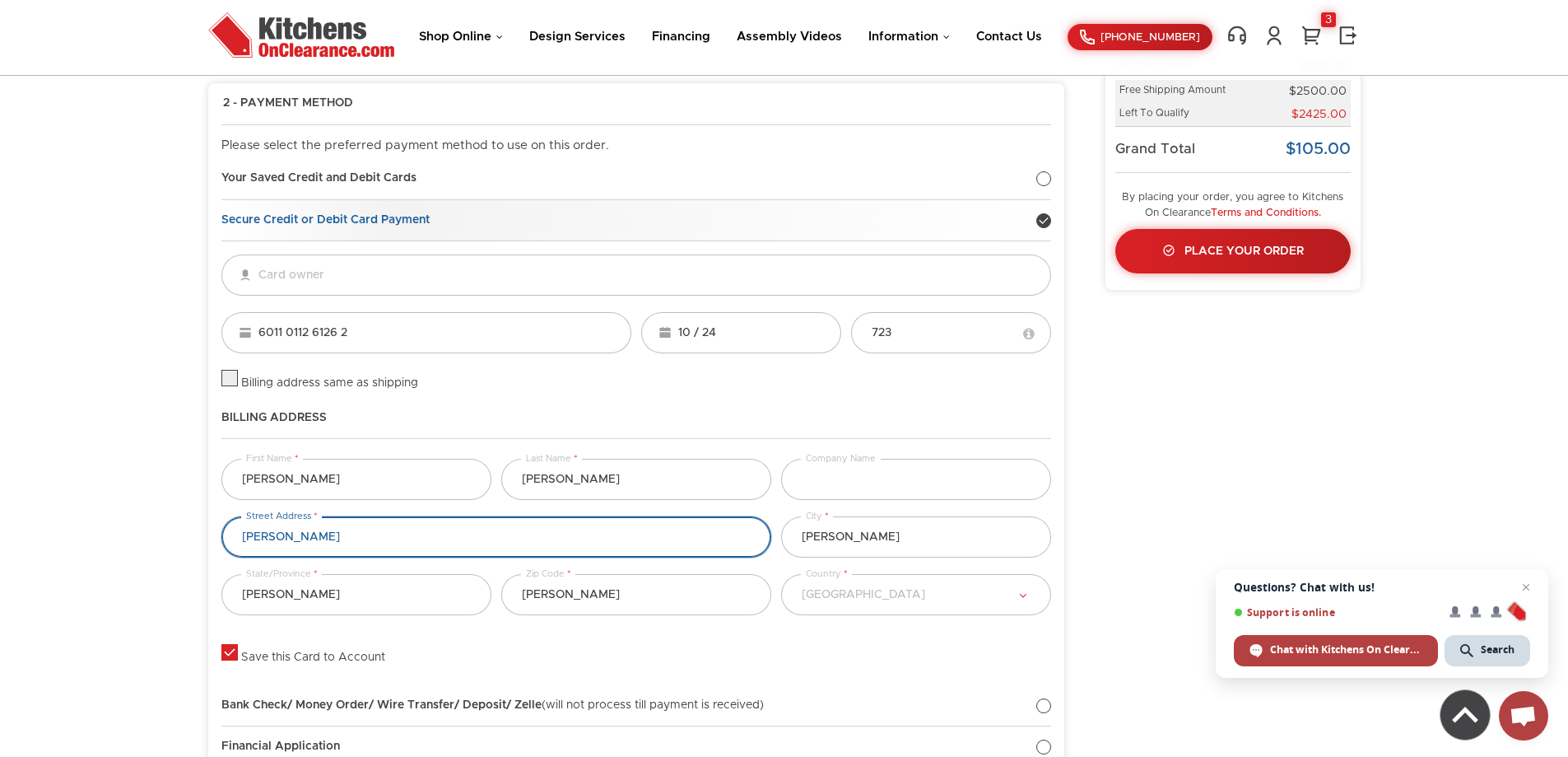
drag, startPoint x: 317, startPoint y: 537, endPoint x: -49, endPoint y: 530, distance: 366.1
click at [0, 530] on html "Shop Online Kitchen Cabinets Kitchen Sinks & Faucets Knobs & Handles Bathroom P…" at bounding box center [784, 169] width 1568 height 757
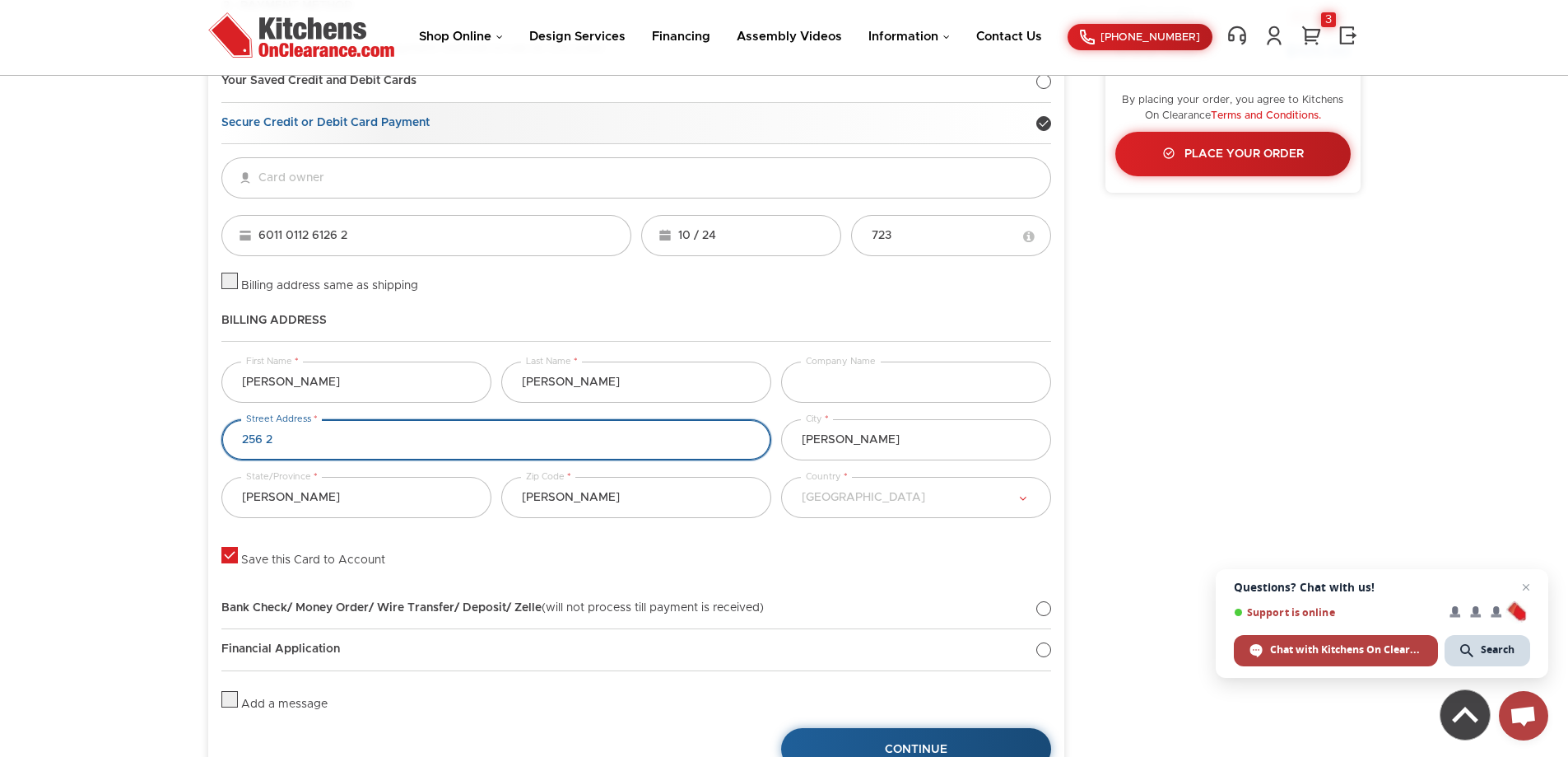
scroll to position [340, 0]
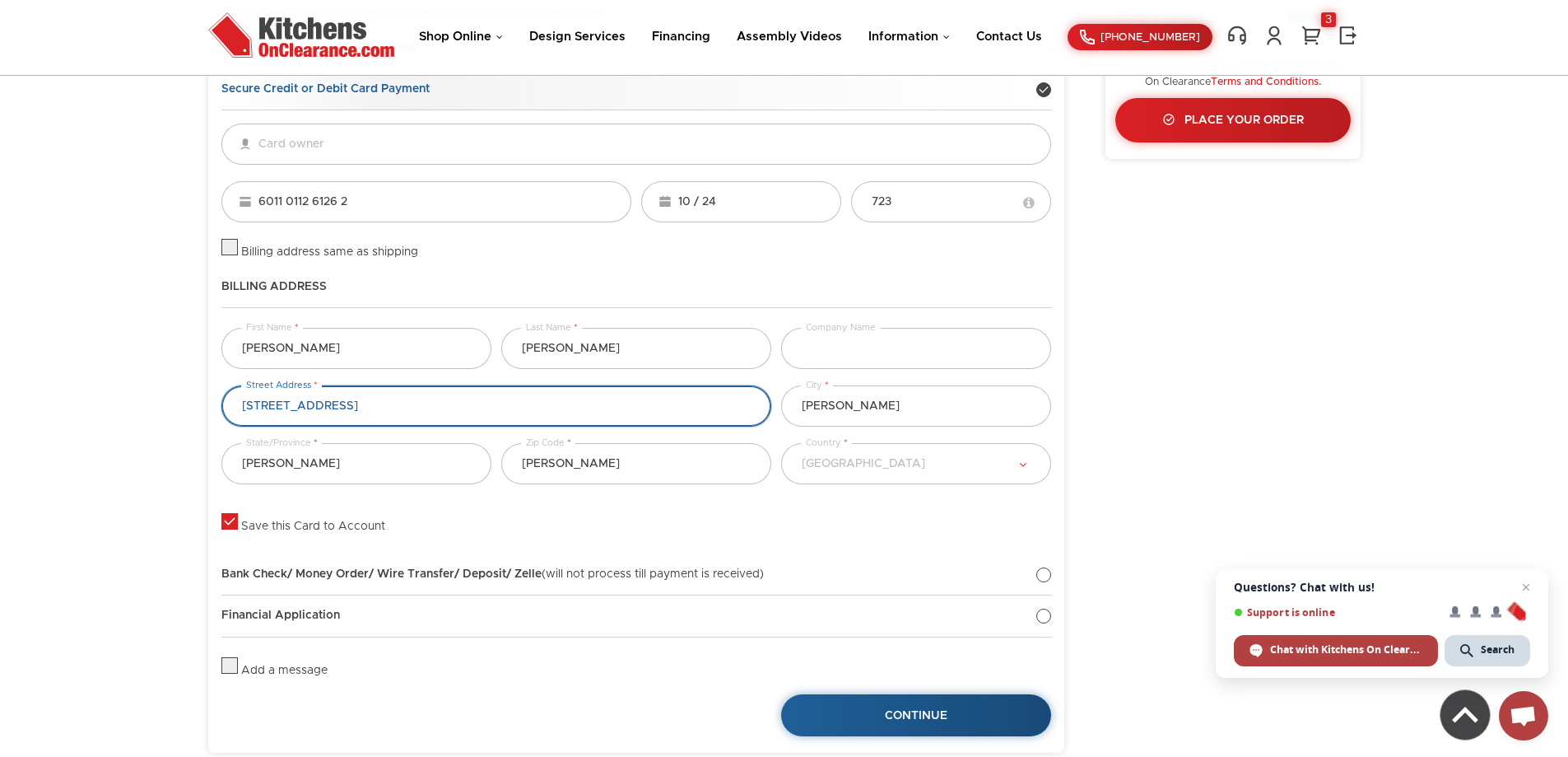
type input "256 27 1/2 Road"
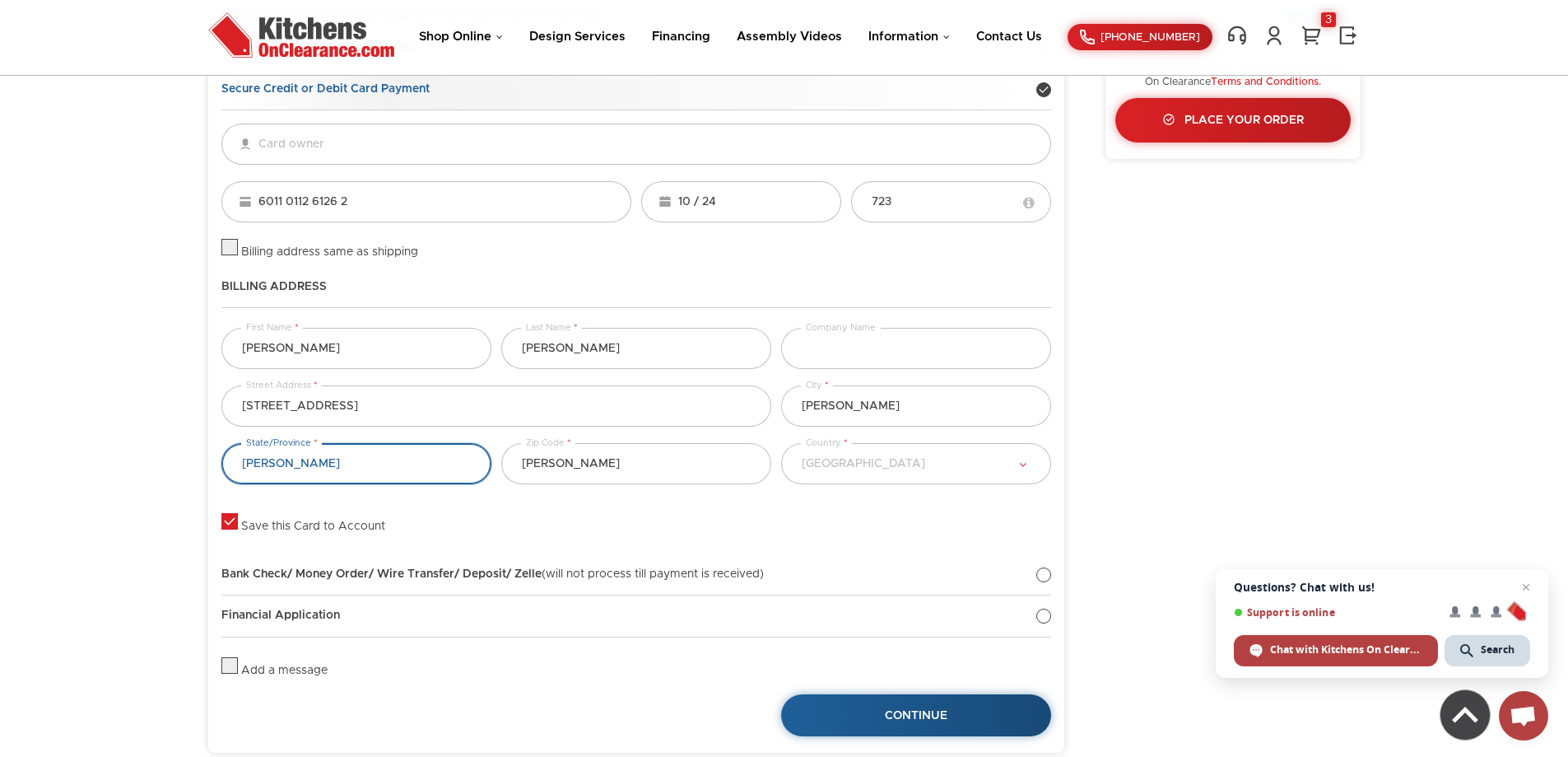
drag, startPoint x: 345, startPoint y: 470, endPoint x: 205, endPoint y: 469, distance: 140.0
click at [209, 468] on div "2 - Payment Method Edit Please select the preferred payment method to use on th…" at bounding box center [636, 352] width 856 height 800
type input "co"
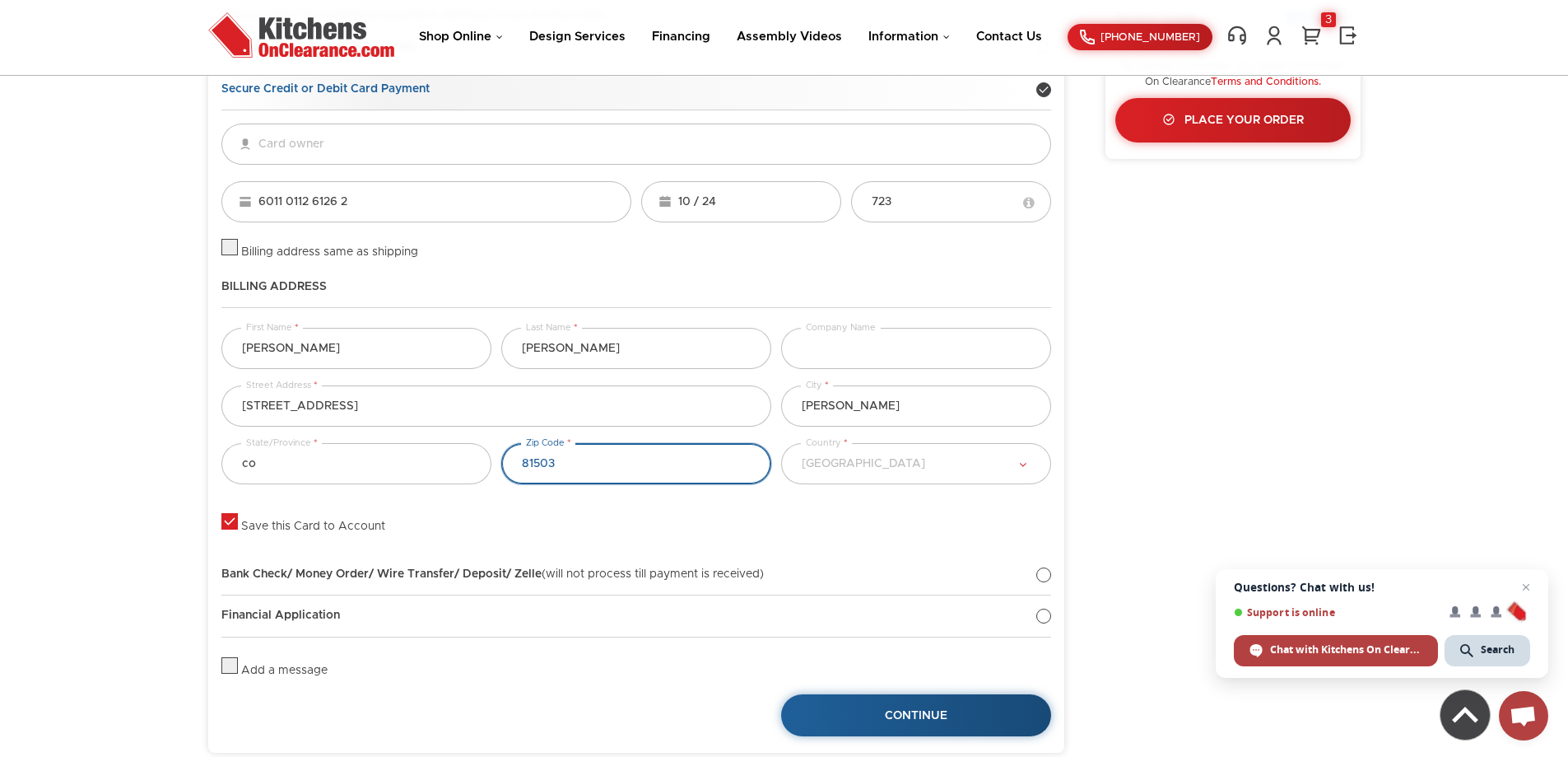
type input "81503"
click at [236, 532] on div "6011 0112 6126 2 Visa MC Discover 10 / 24 723 Billing address same as shipping …" at bounding box center [635, 332] width 829 height 444
click at [226, 521] on label at bounding box center [229, 526] width 16 height 11
checkbox input "false"
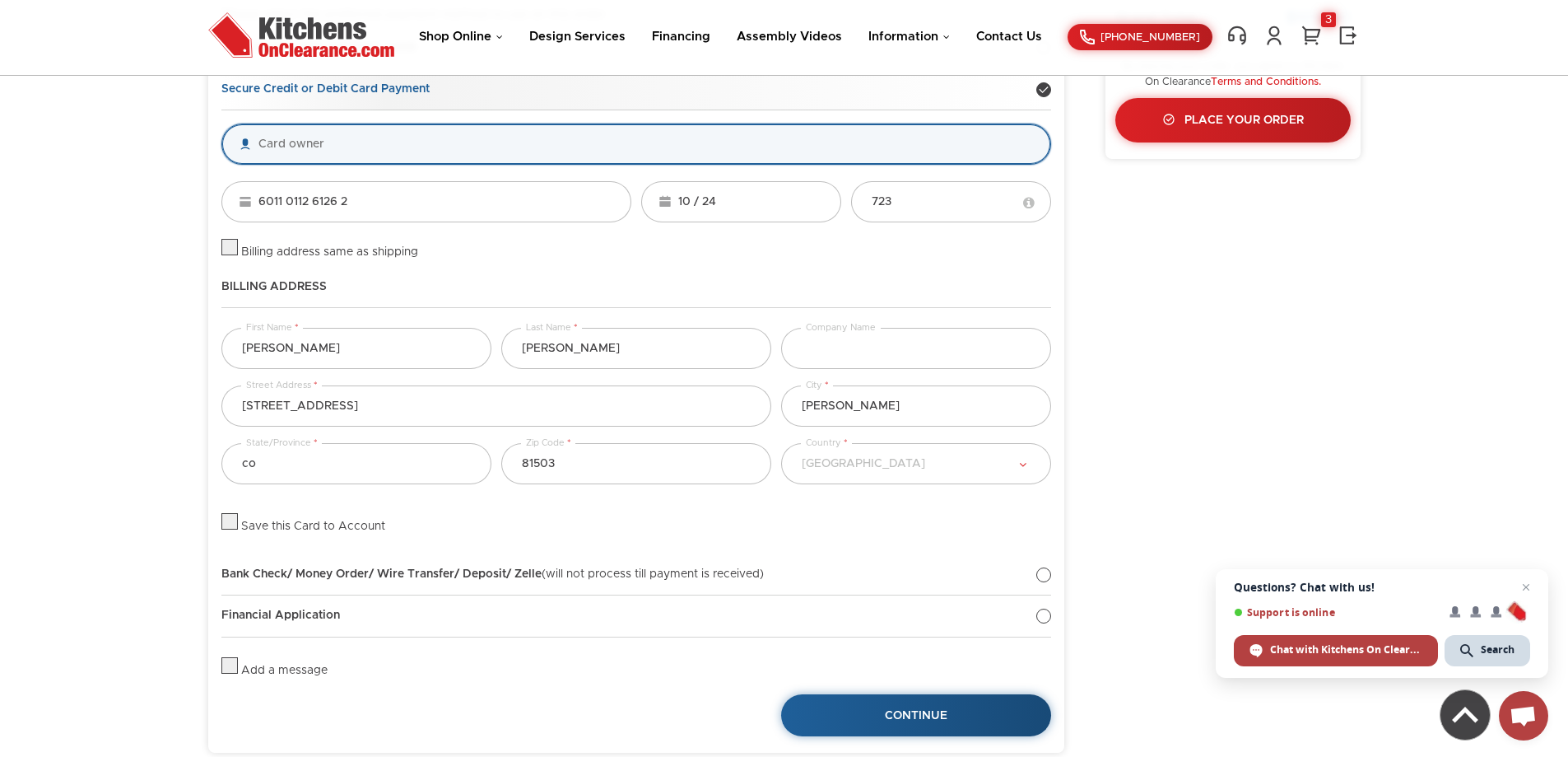
click at [351, 141] on input "text" at bounding box center [635, 144] width 829 height 41
type input "lisa tonsfeldt"
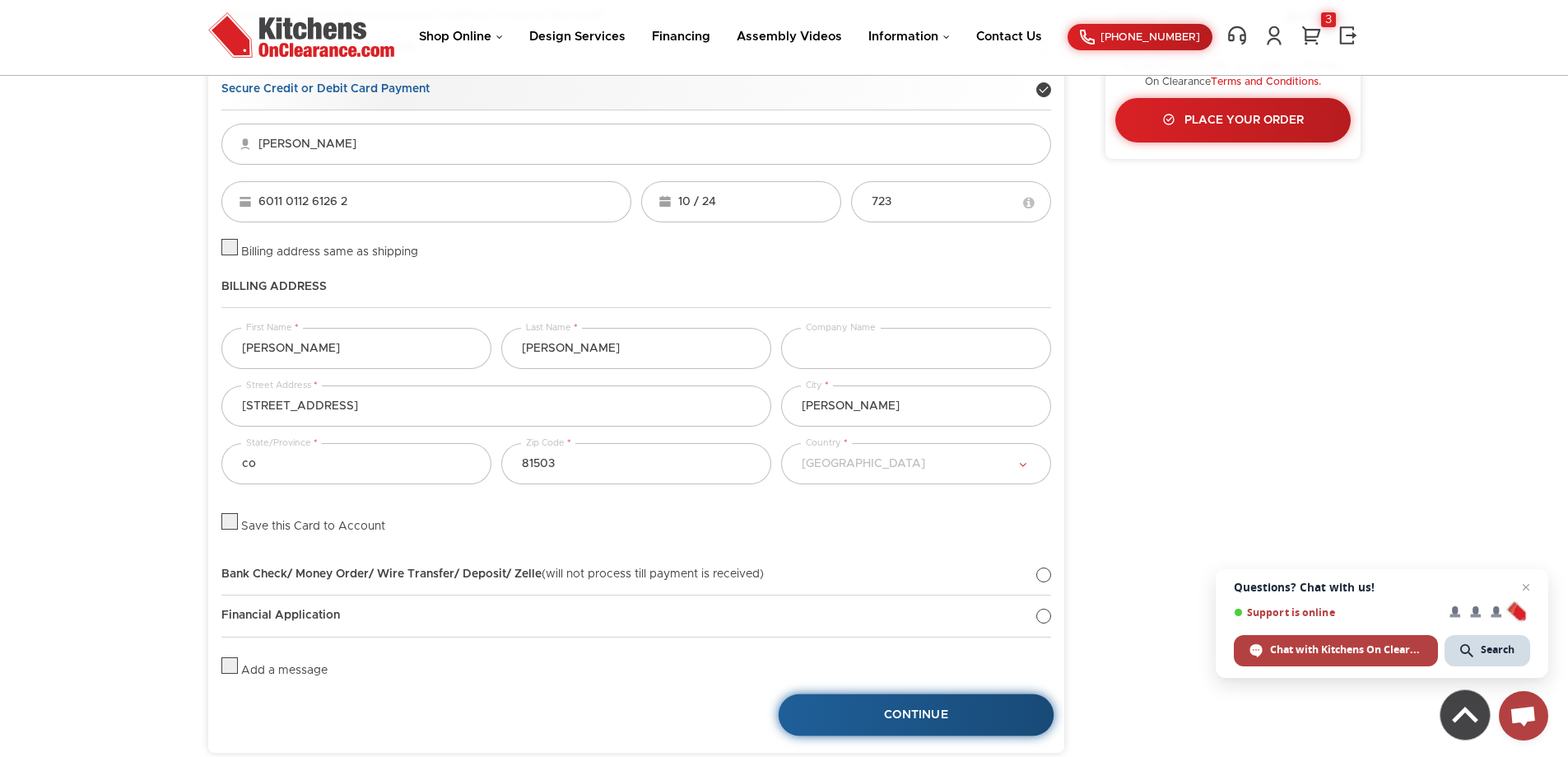
click at [909, 713] on span "Continue" at bounding box center [916, 716] width 64 height 11
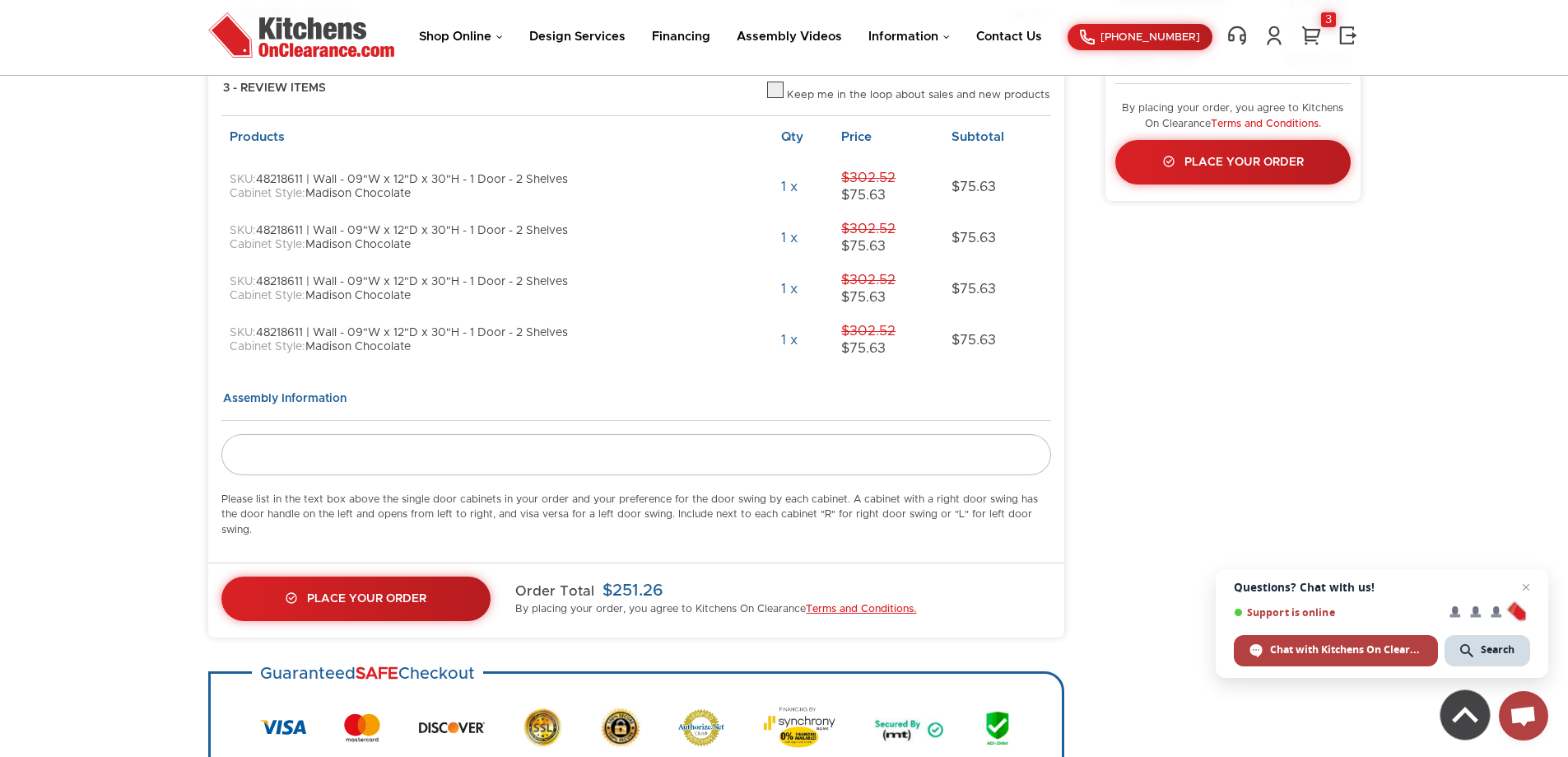
scroll to position [281, 0]
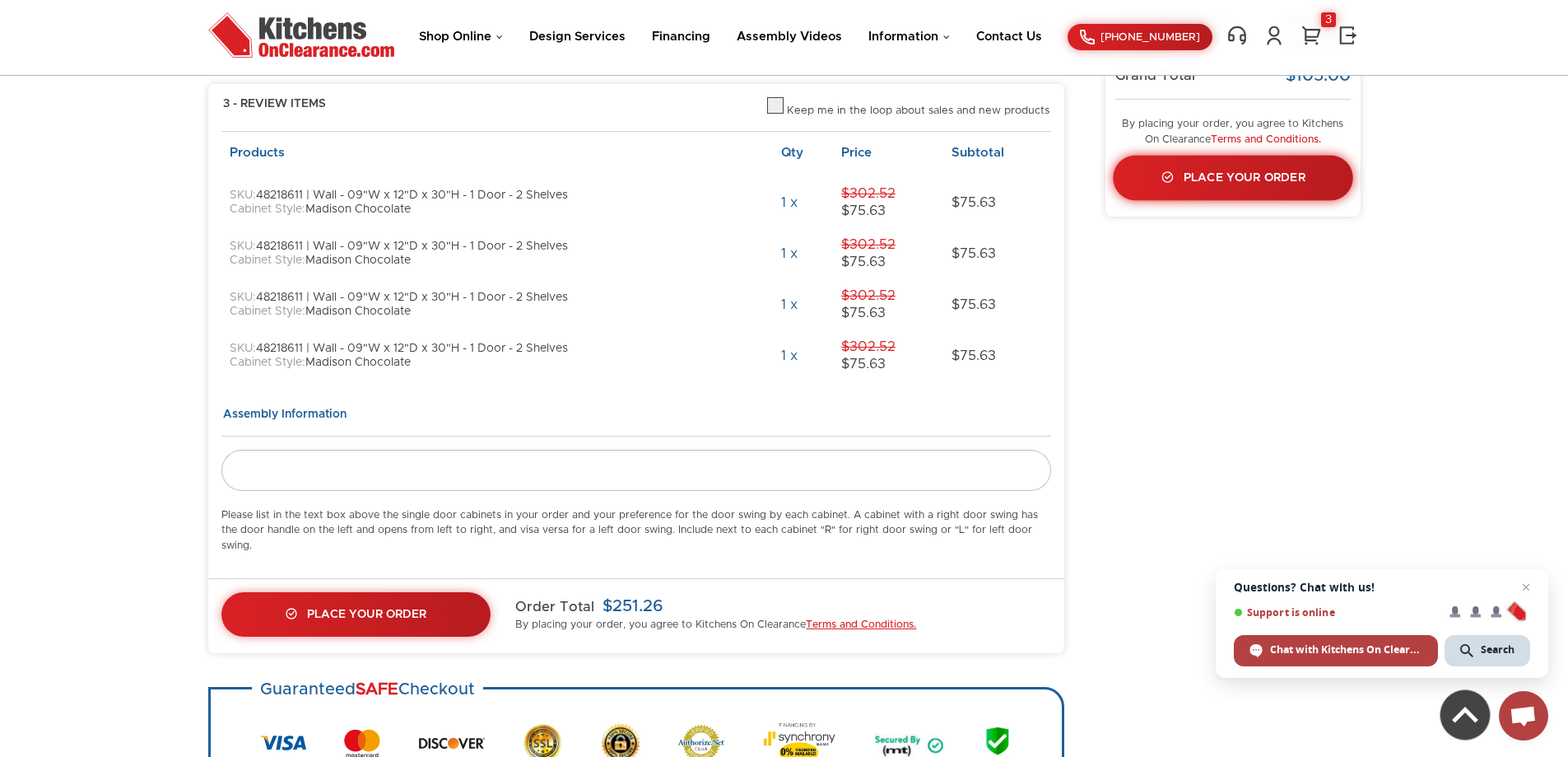
click at [1292, 172] on span "Place Your Order" at bounding box center [1244, 178] width 121 height 11
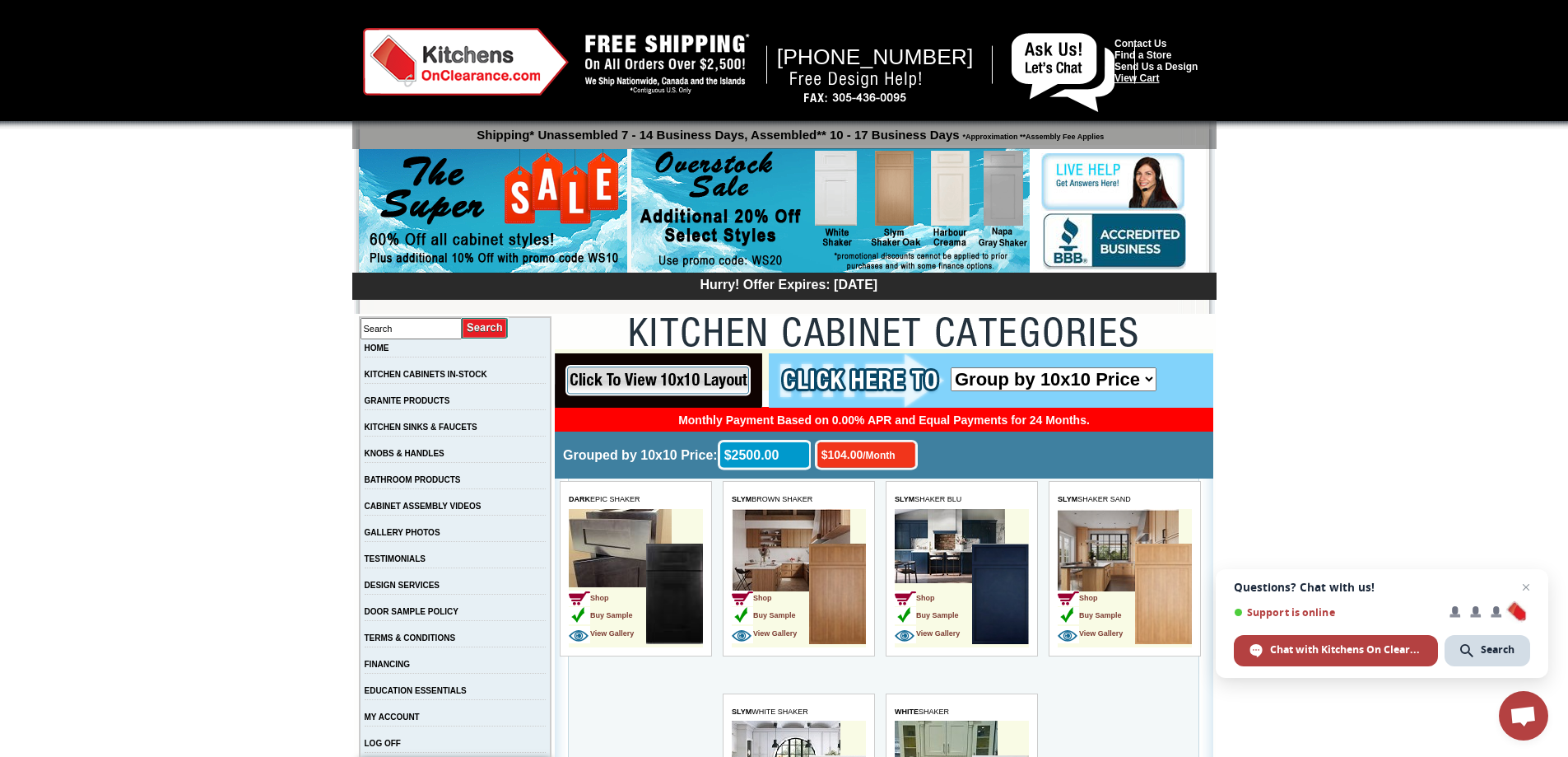
click at [1156, 79] on link "View Cart" at bounding box center [1137, 78] width 44 height 11
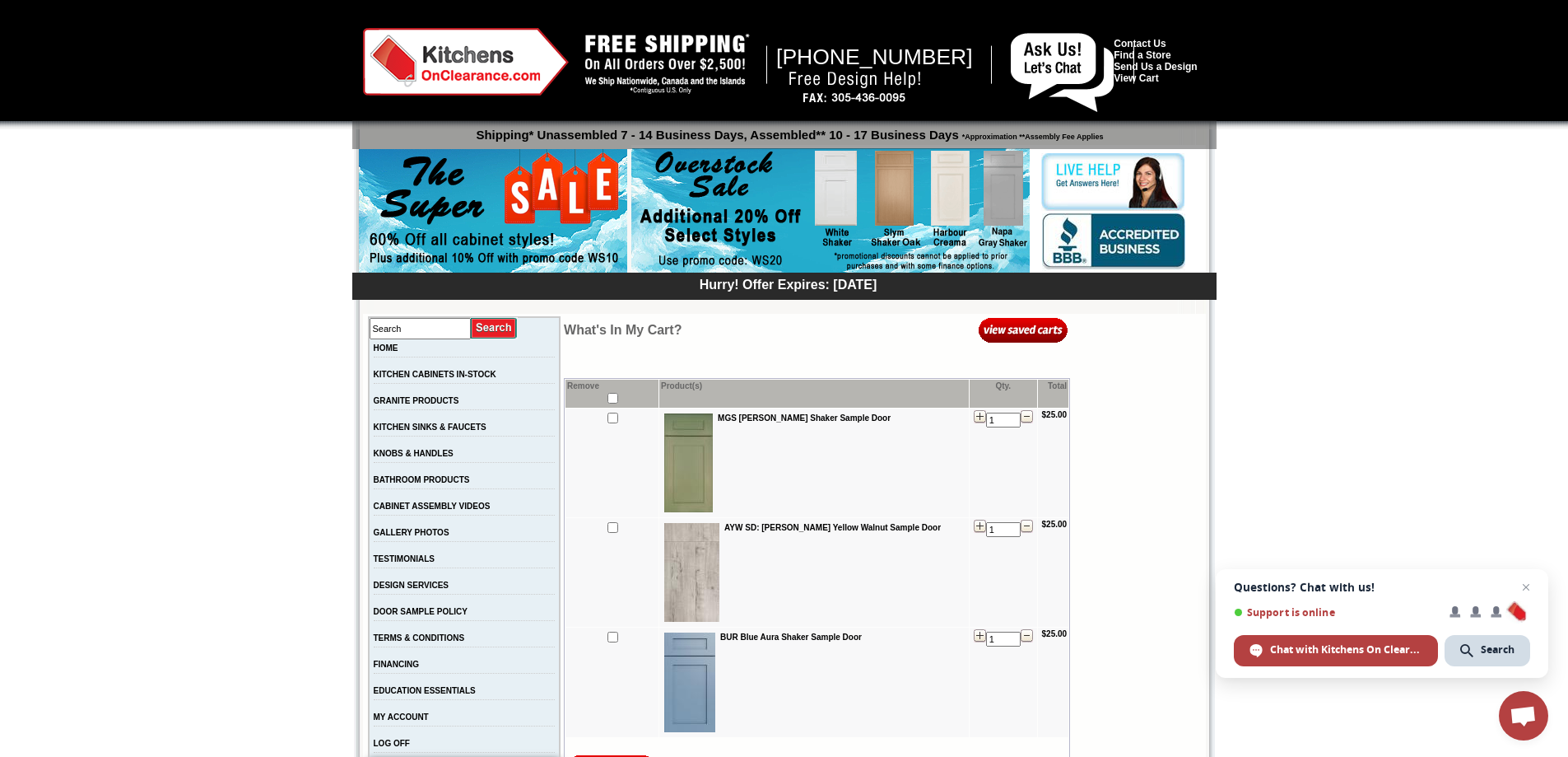
click at [1037, 328] on img at bounding box center [1024, 329] width 90 height 27
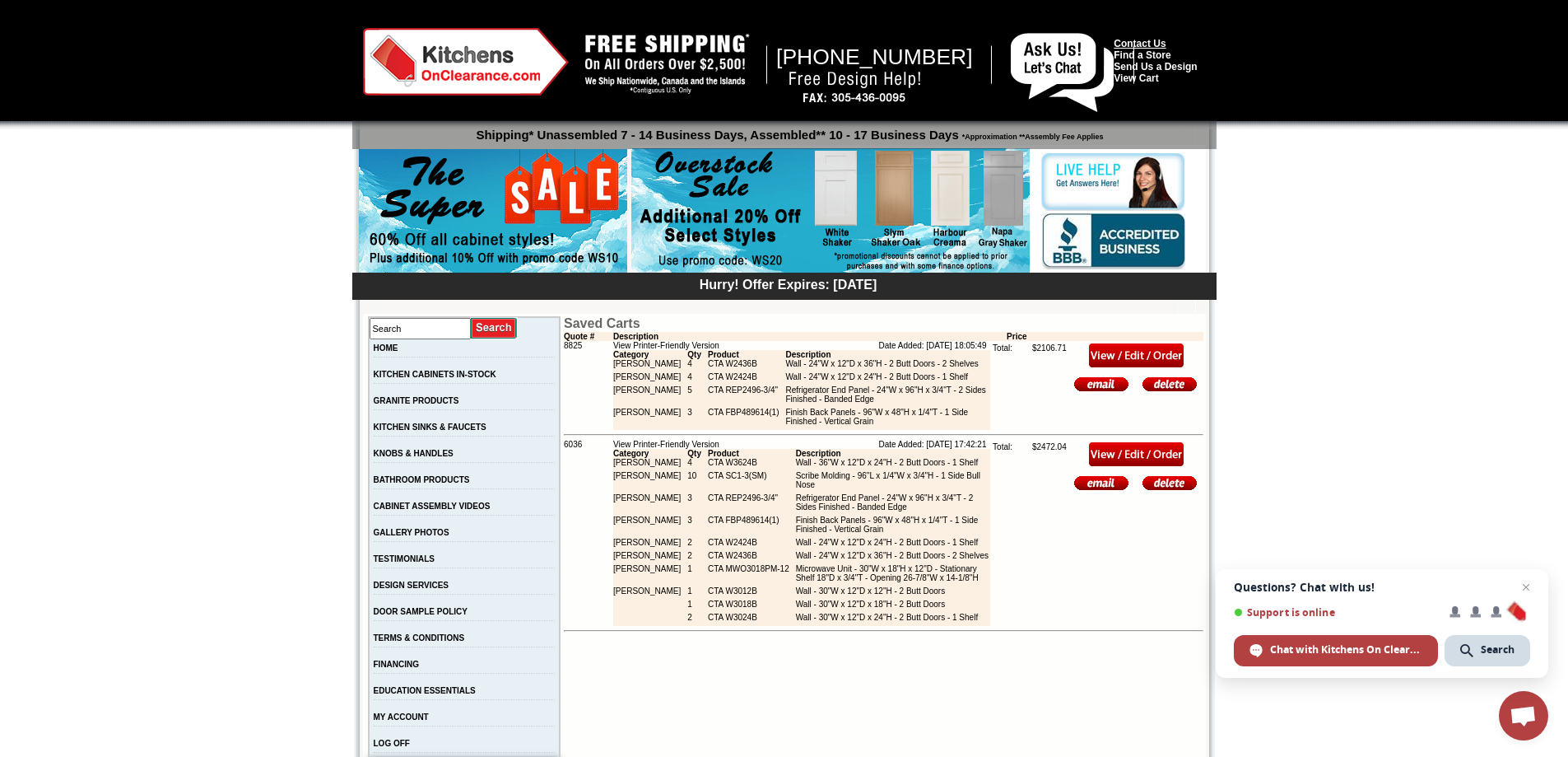
click at [1127, 40] on link "Contact Us" at bounding box center [1139, 44] width 52 height 11
